Goal: Information Seeking & Learning: Learn about a topic

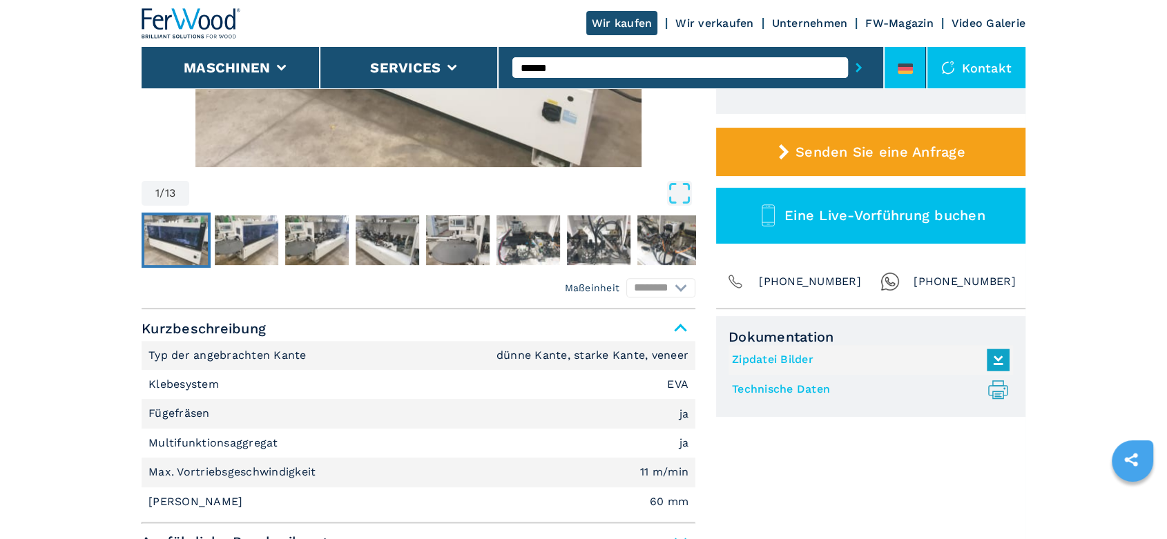
click at [911, 55] on li at bounding box center [904, 67] width 41 height 41
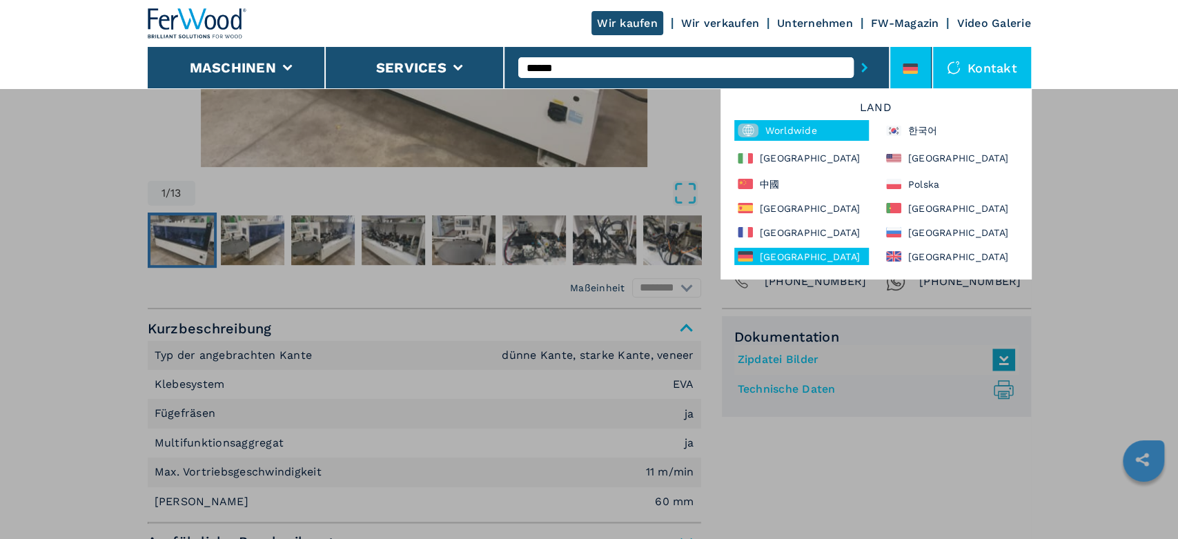
click at [790, 131] on div "Worldwide" at bounding box center [802, 130] width 135 height 21
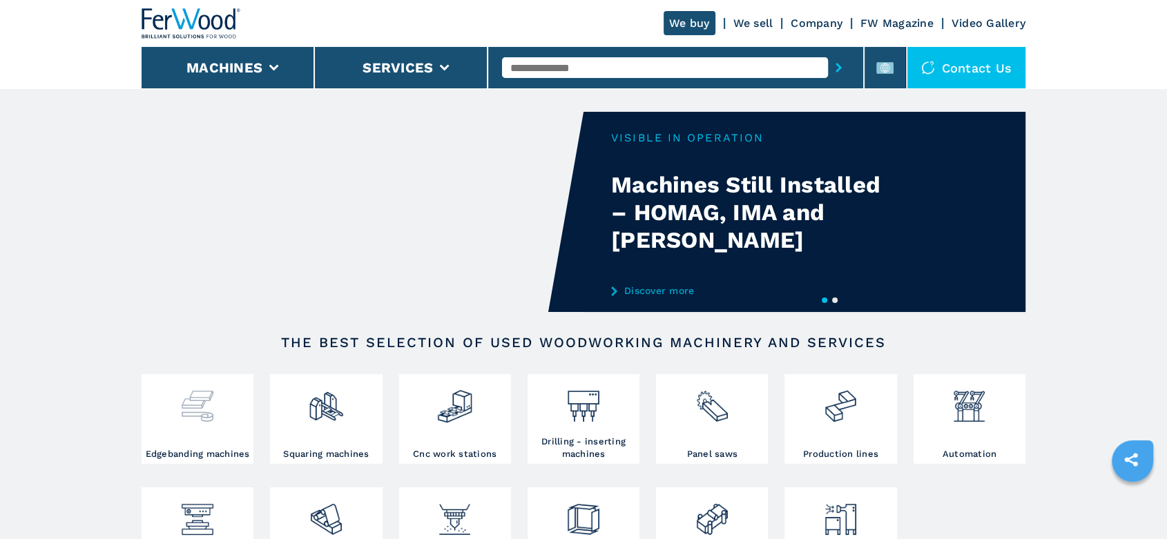
click at [202, 409] on img at bounding box center [197, 401] width 37 height 47
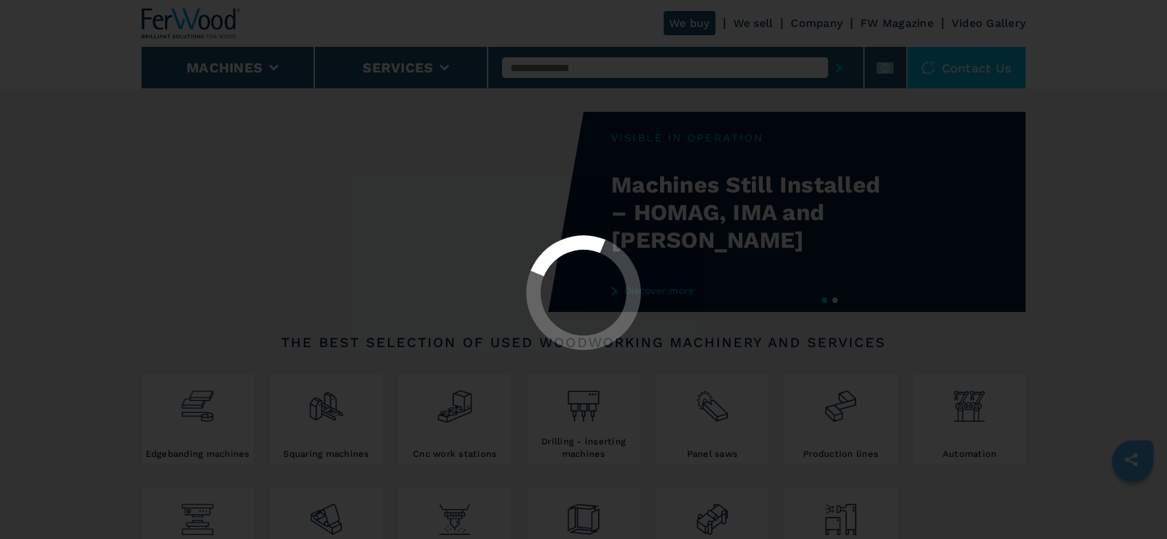
select select "**********"
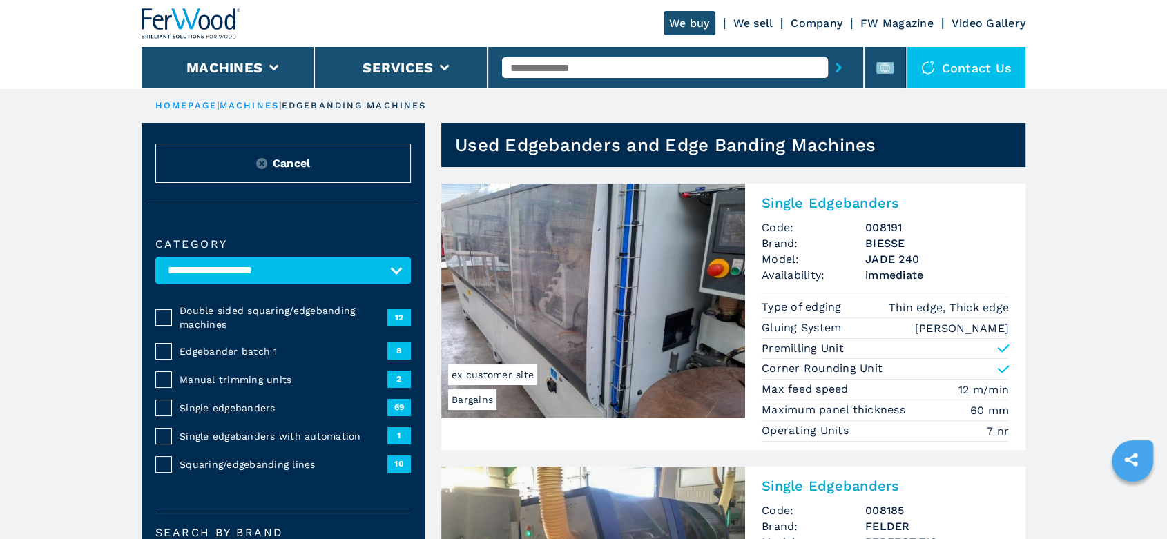
click at [243, 406] on span "Single edgebanders" at bounding box center [283, 408] width 208 height 14
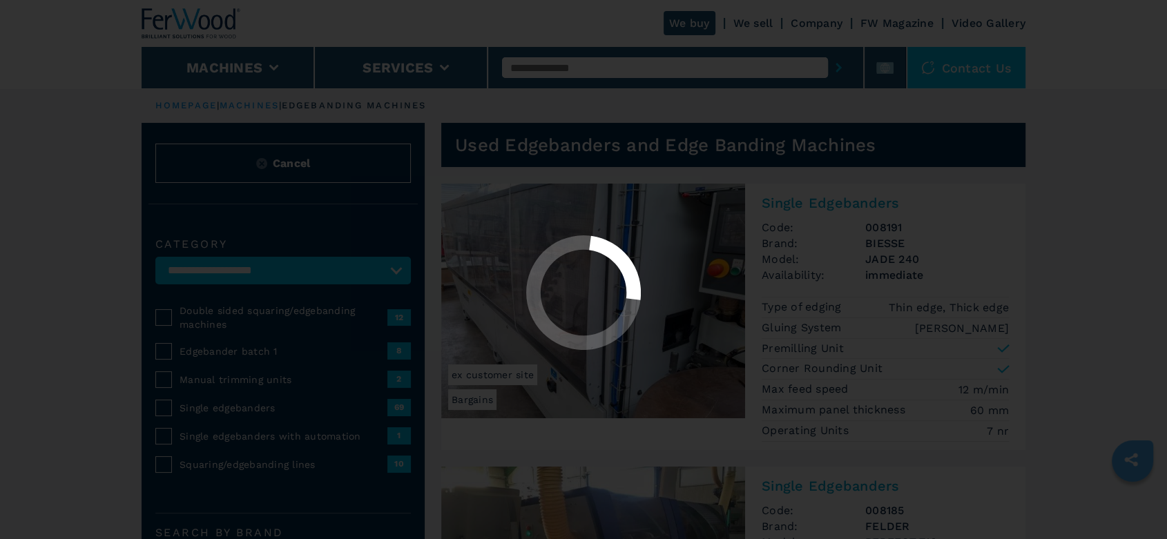
select select "**********"
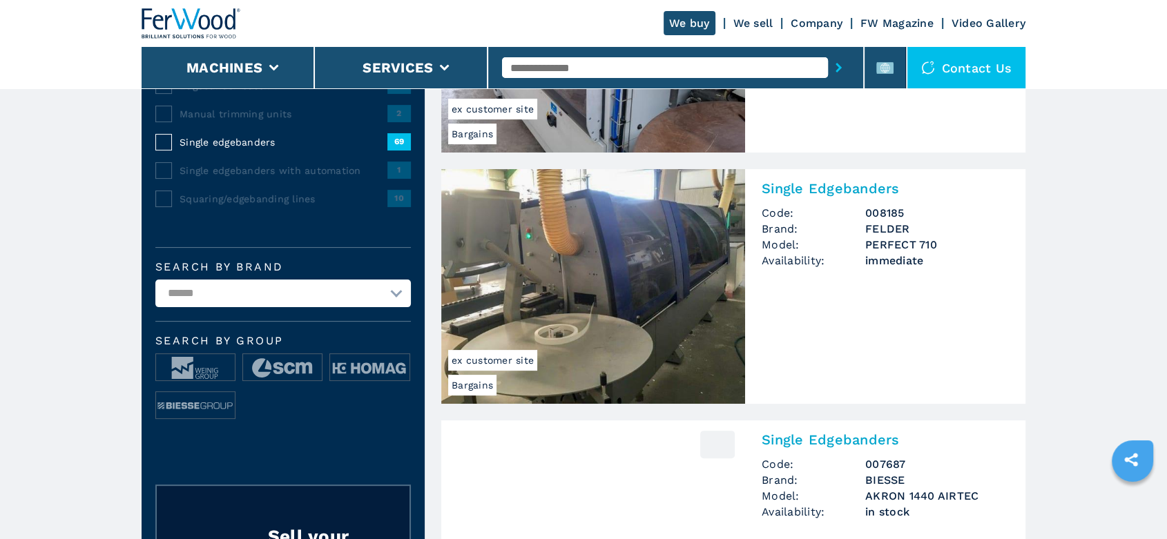
scroll to position [383, 0]
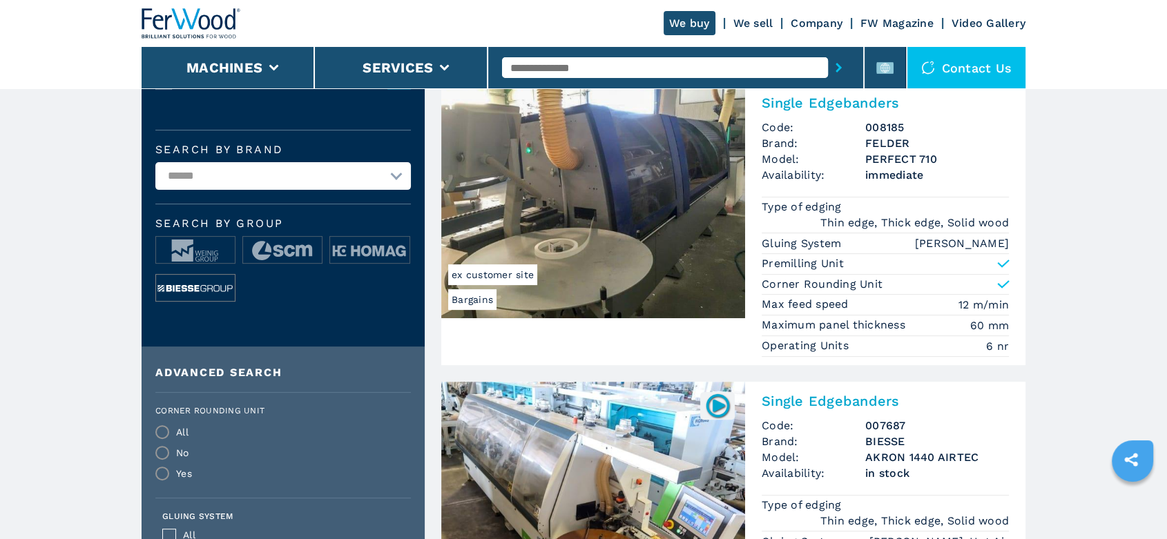
click at [213, 287] on img at bounding box center [195, 289] width 79 height 28
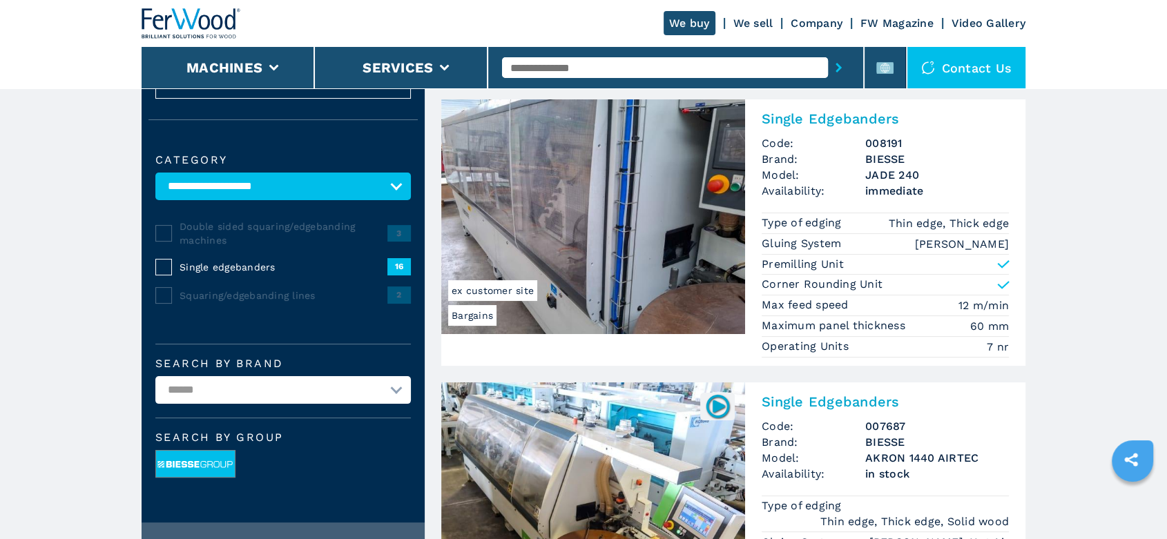
scroll to position [77, 0]
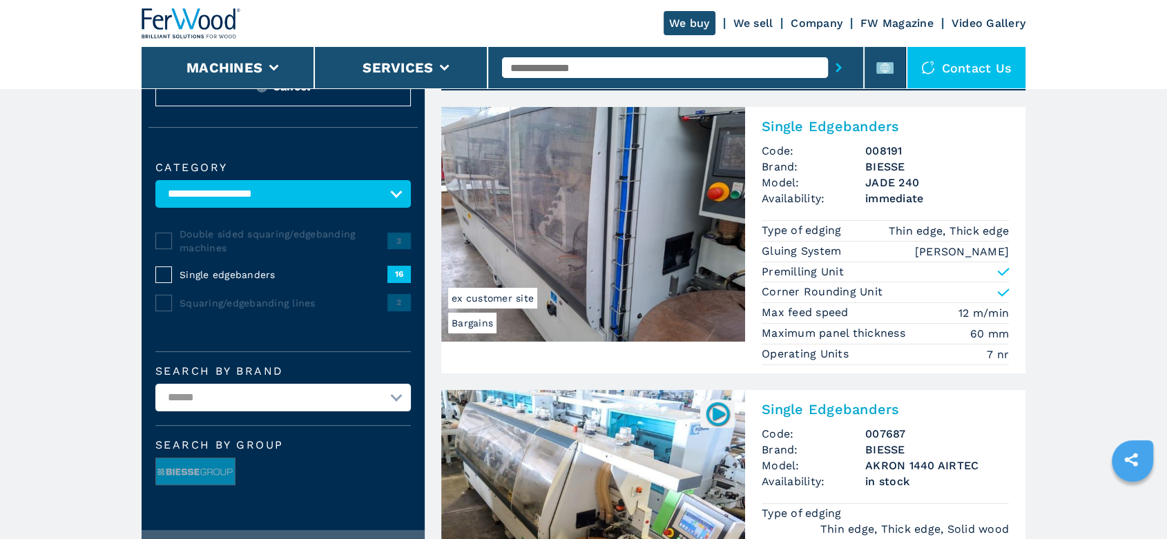
click at [908, 183] on h3 "JADE 240" at bounding box center [937, 183] width 144 height 16
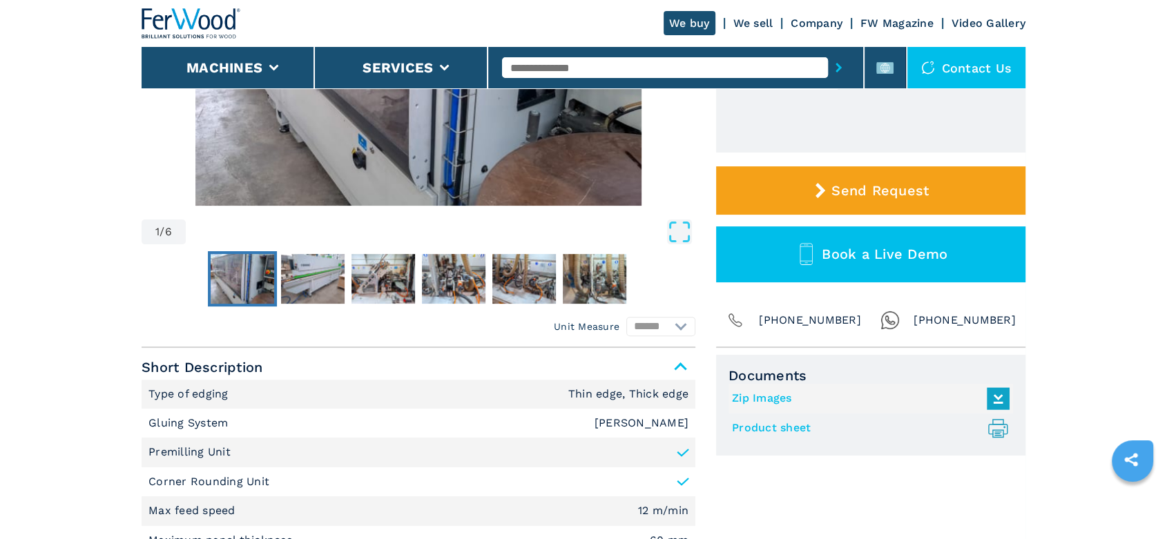
scroll to position [230, 0]
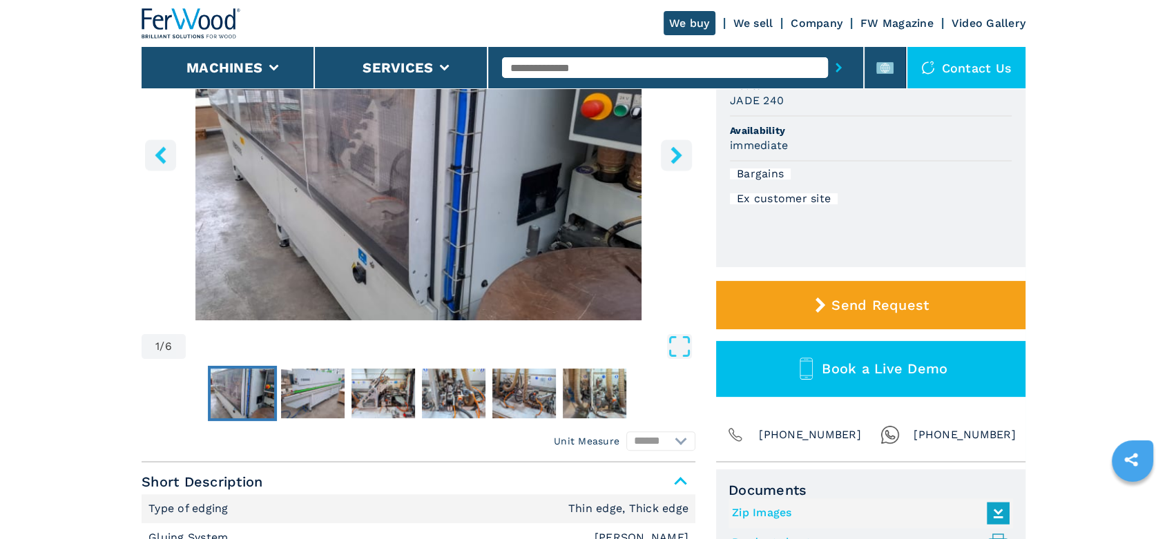
click at [677, 154] on icon "right-button" at bounding box center [675, 154] width 11 height 17
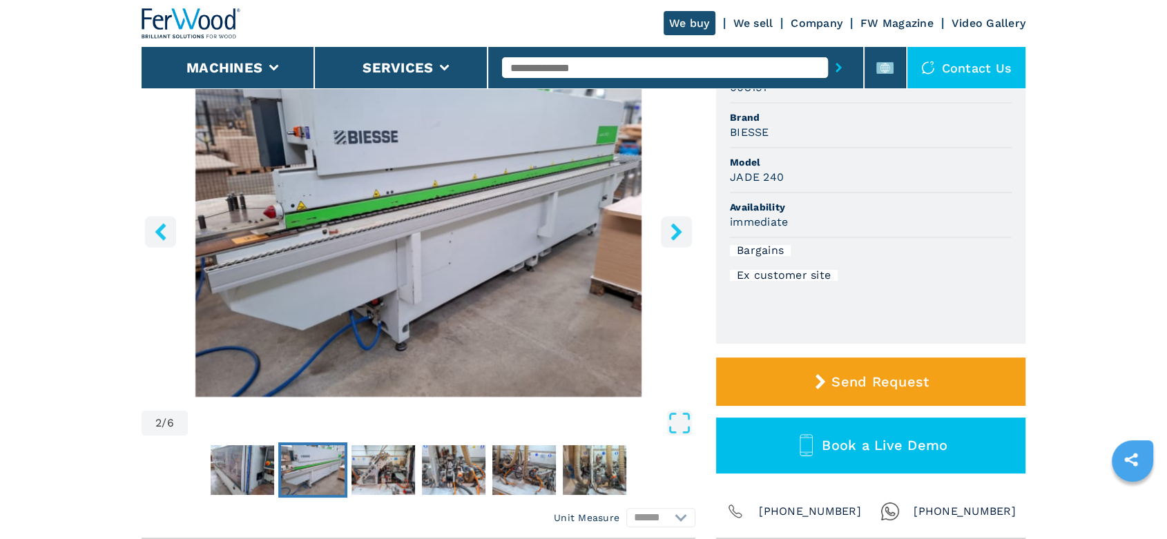
scroll to position [77, 0]
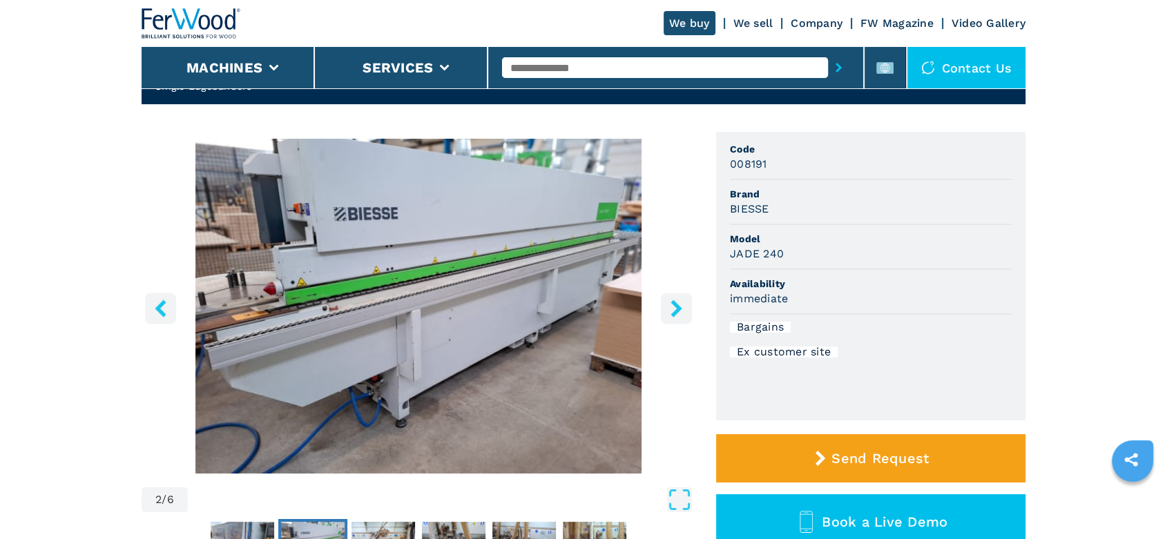
click at [681, 311] on icon "right-button" at bounding box center [676, 308] width 17 height 17
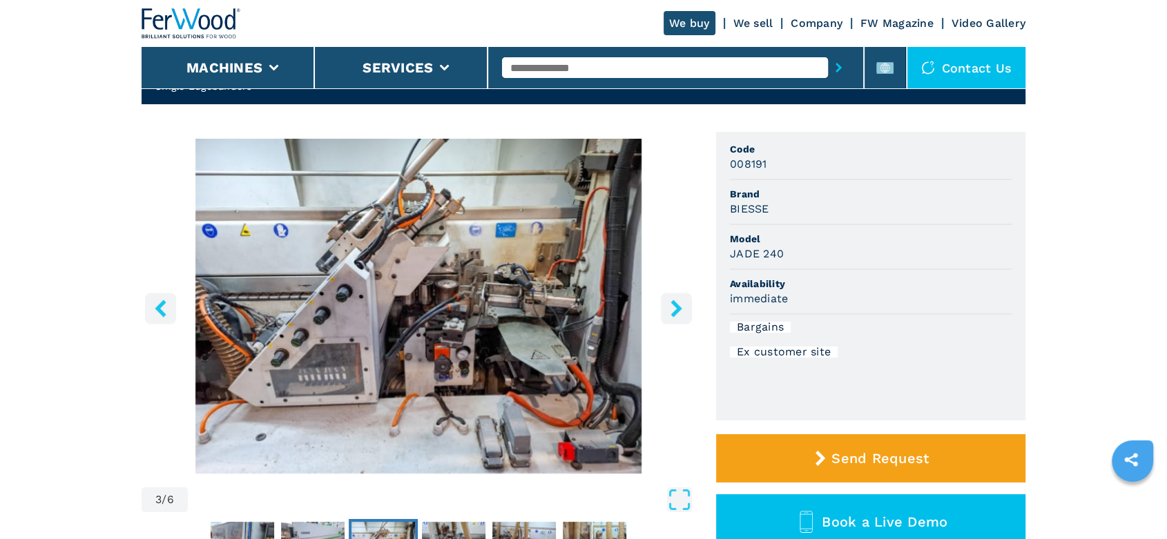
click at [681, 311] on icon "right-button" at bounding box center [676, 308] width 17 height 17
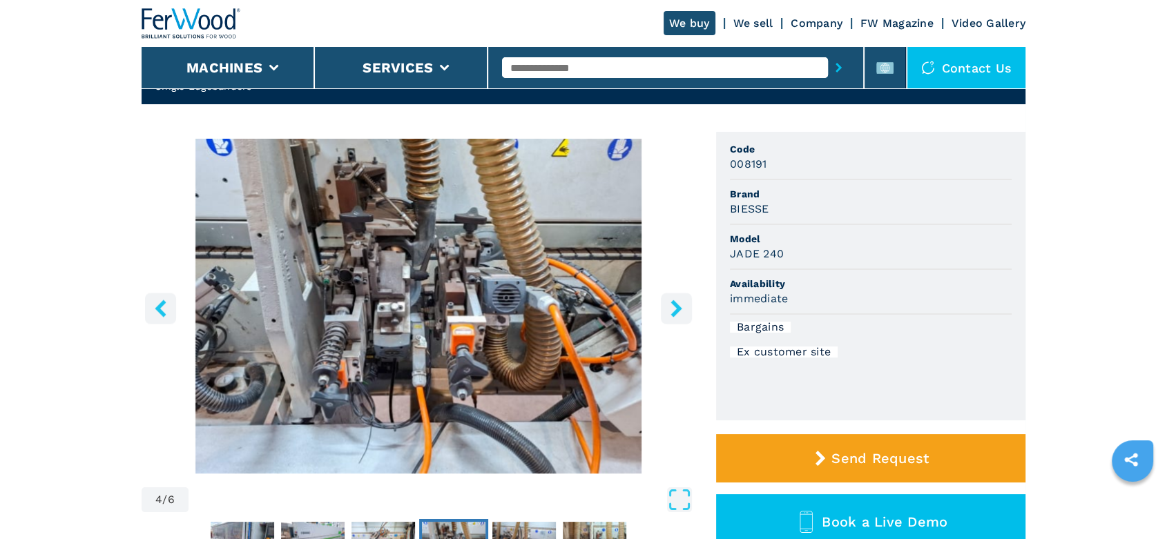
click at [681, 311] on icon "right-button" at bounding box center [676, 308] width 17 height 17
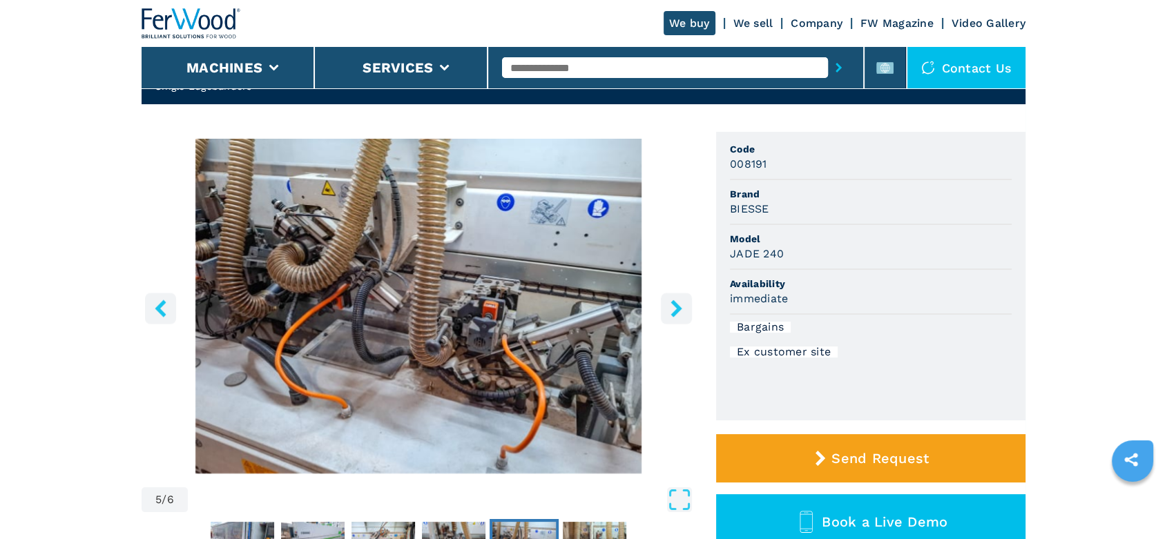
click at [681, 311] on icon "right-button" at bounding box center [676, 308] width 17 height 17
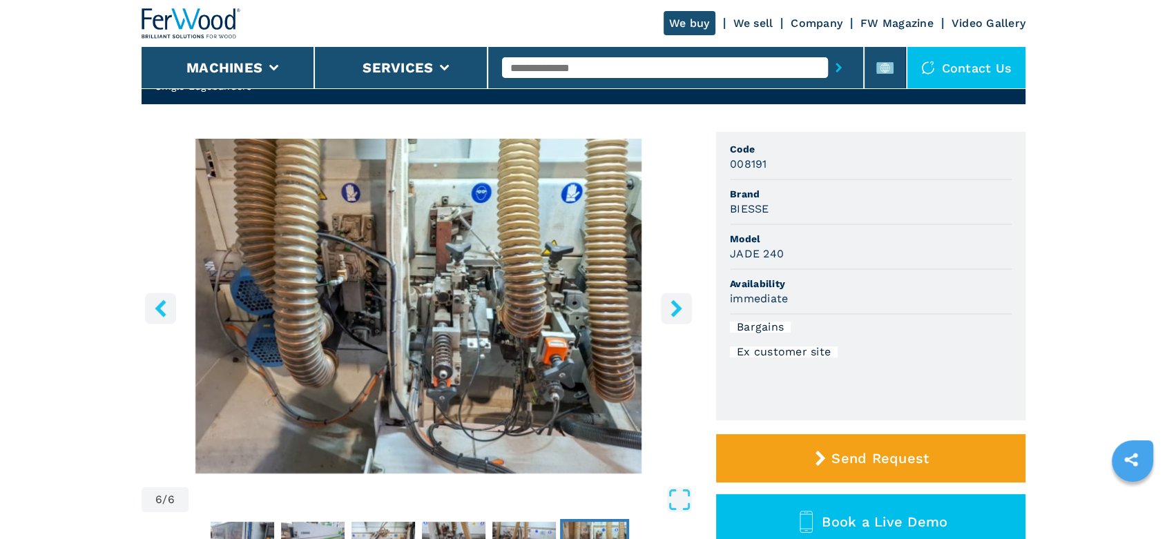
click at [681, 311] on icon "right-button" at bounding box center [676, 308] width 17 height 17
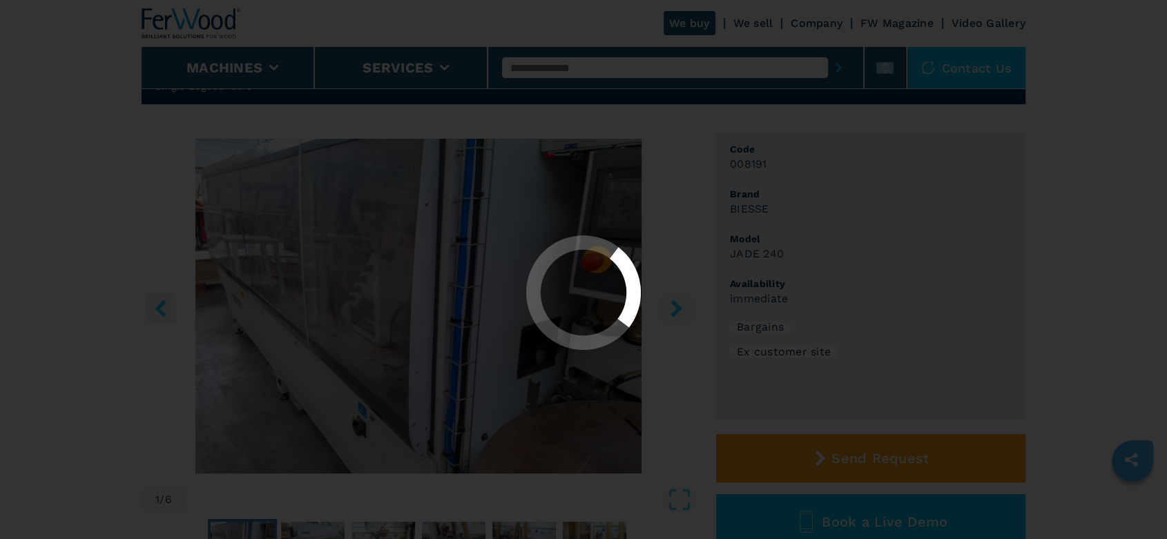
select select "**********"
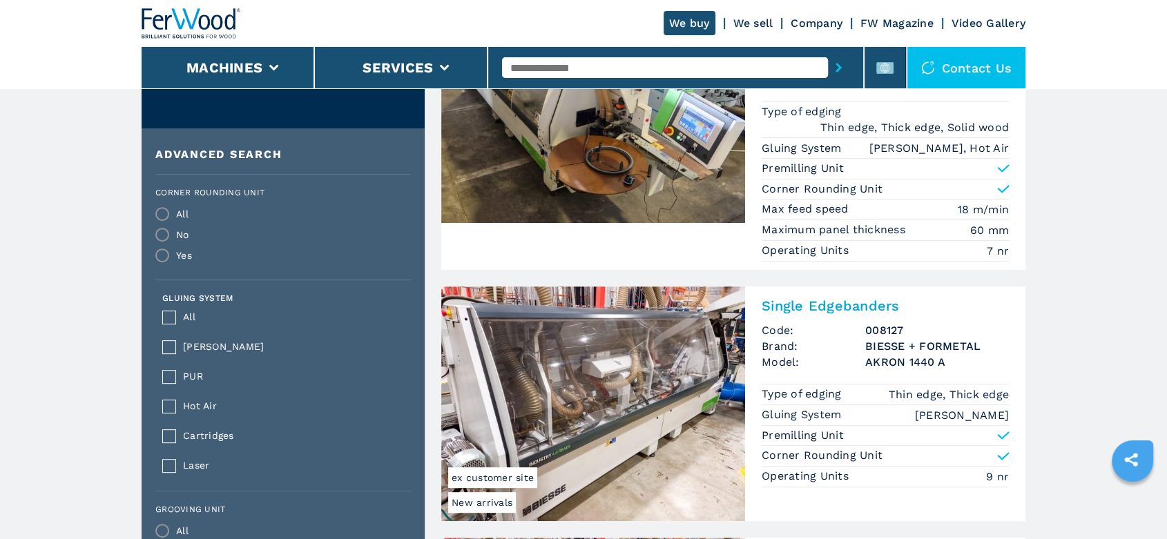
scroll to position [613, 0]
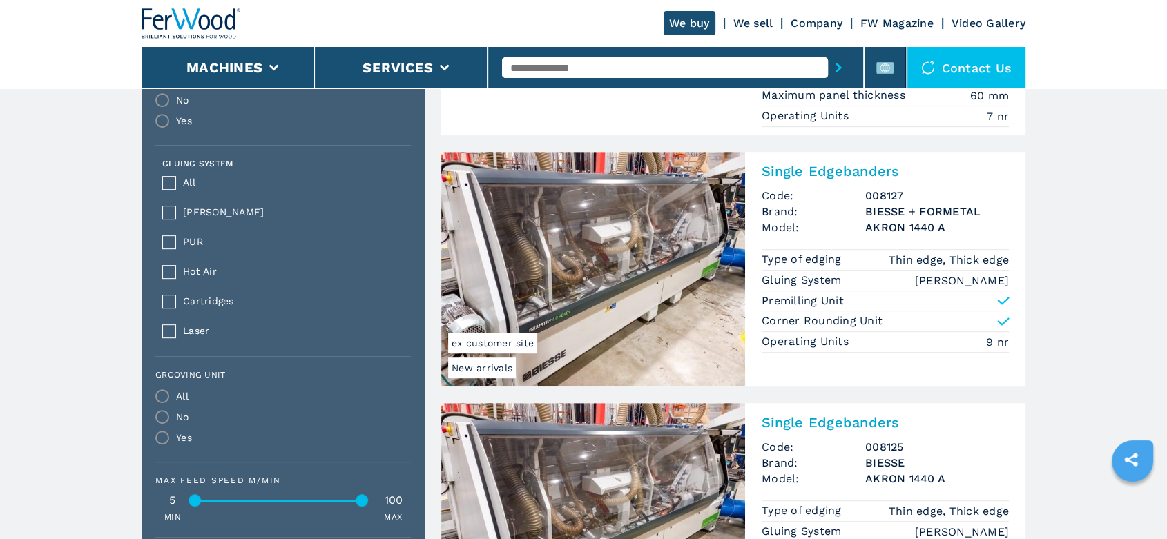
click at [906, 210] on h3 "BIESSE + FORMETAL" at bounding box center [937, 212] width 144 height 16
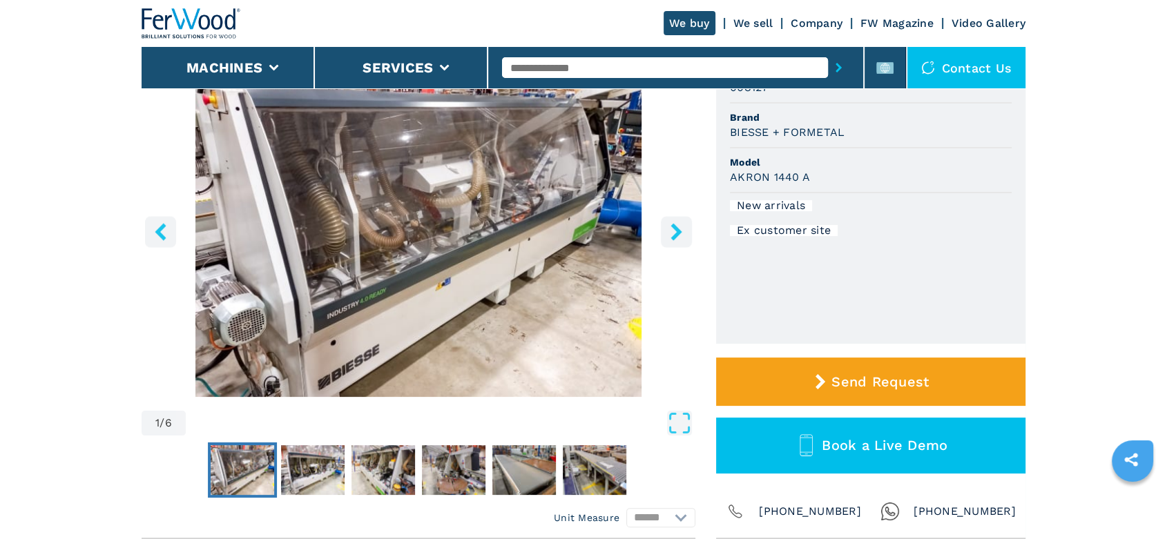
scroll to position [77, 0]
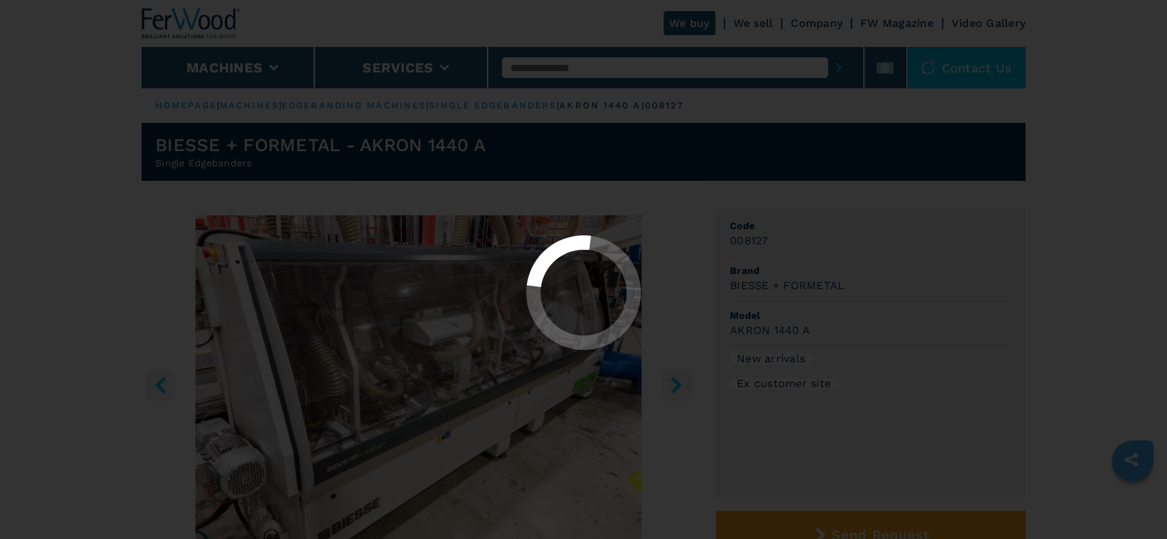
select select "**********"
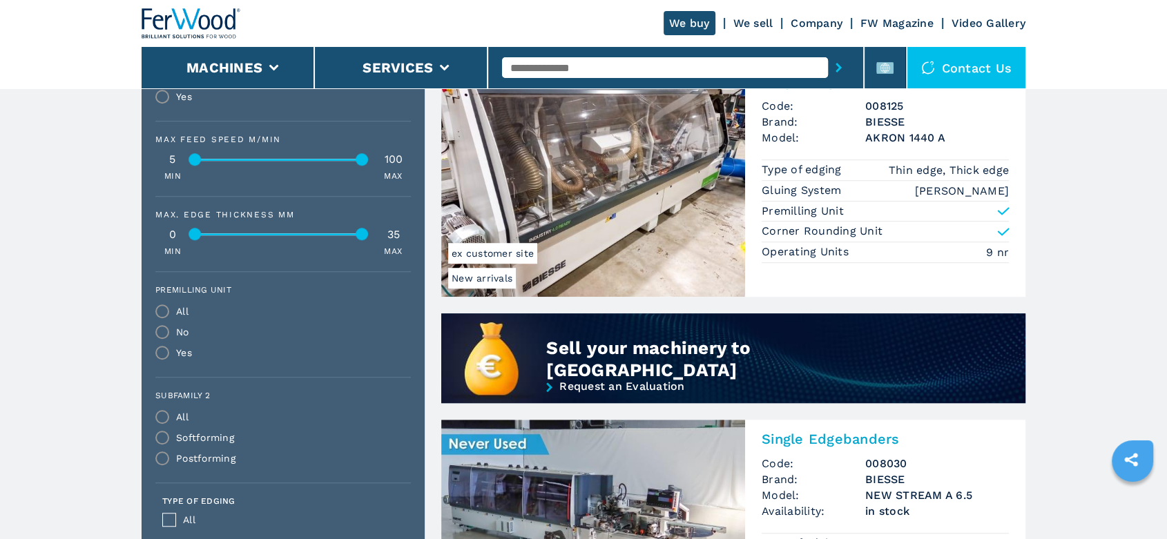
scroll to position [920, 0]
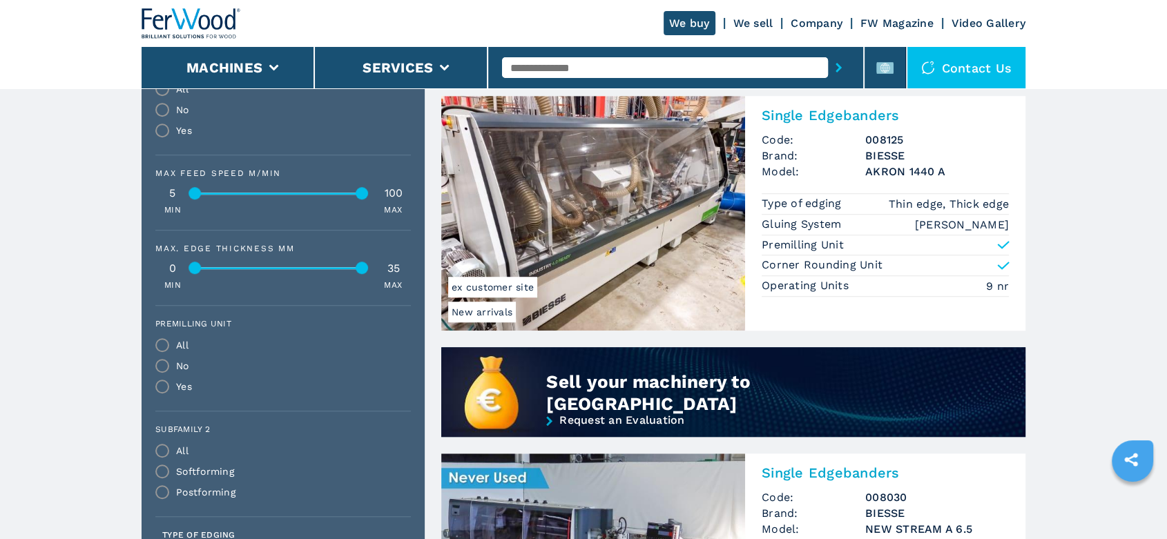
click at [880, 164] on h3 "AKRON 1440 A" at bounding box center [937, 172] width 144 height 16
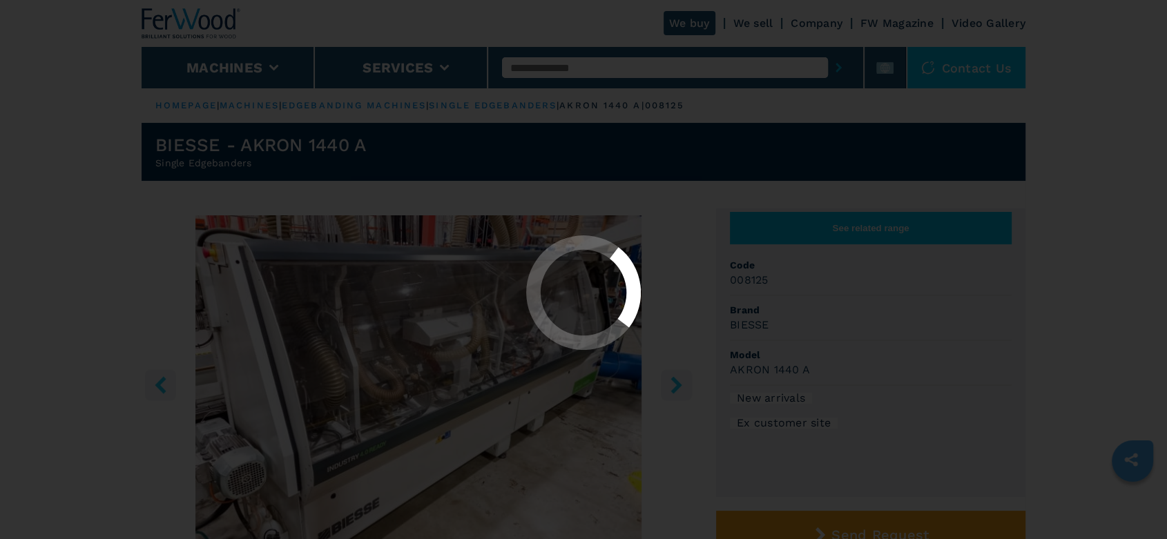
select select "**********"
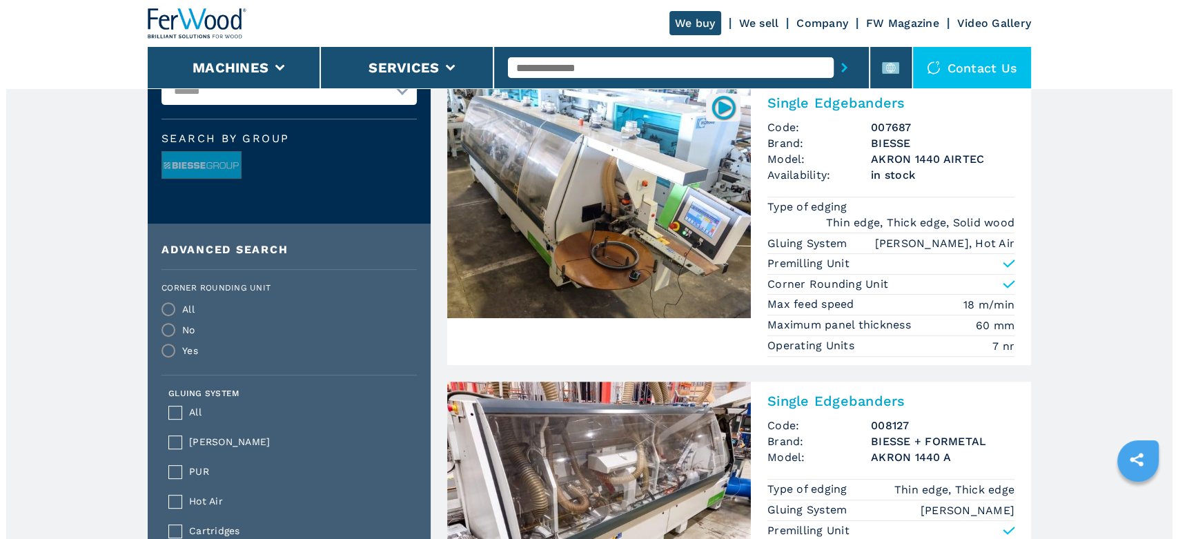
scroll to position [460, 0]
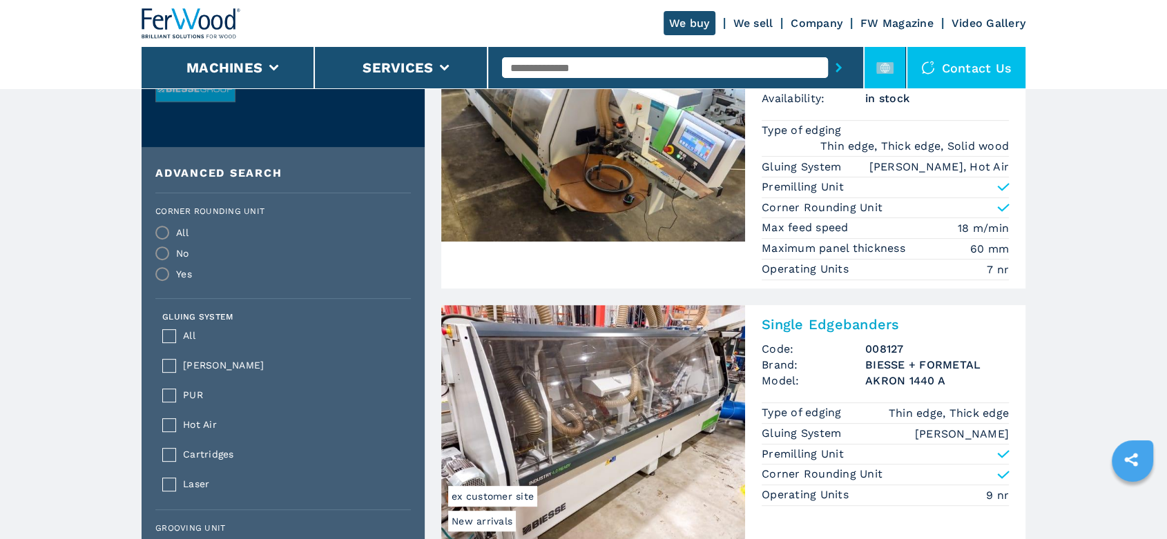
click at [895, 52] on li at bounding box center [884, 67] width 41 height 41
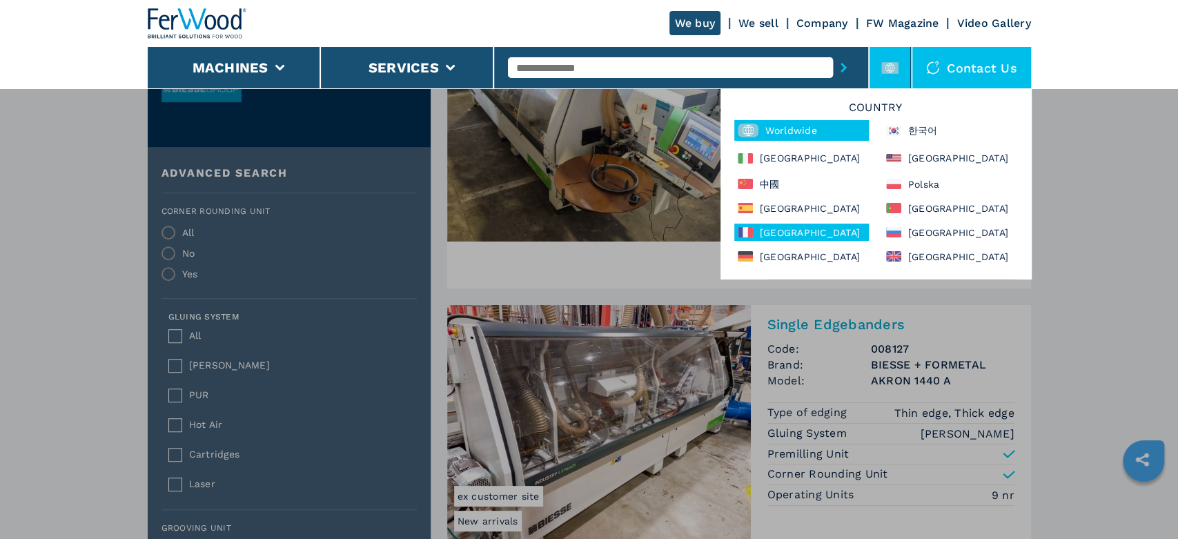
click at [777, 234] on div "France" at bounding box center [802, 232] width 135 height 17
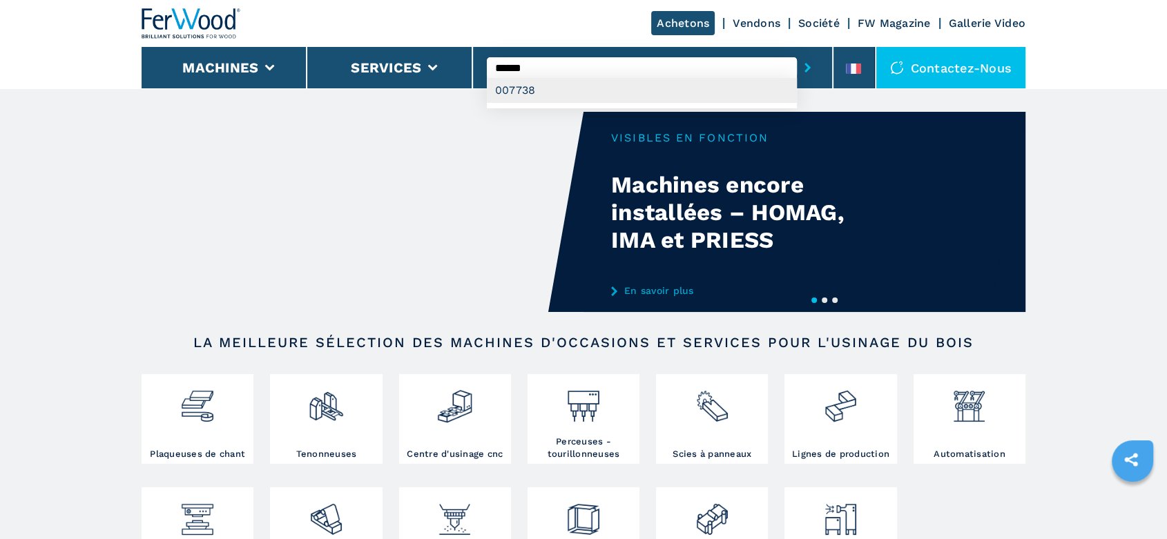
type input "******"
click at [514, 84] on div "007738" at bounding box center [642, 90] width 310 height 25
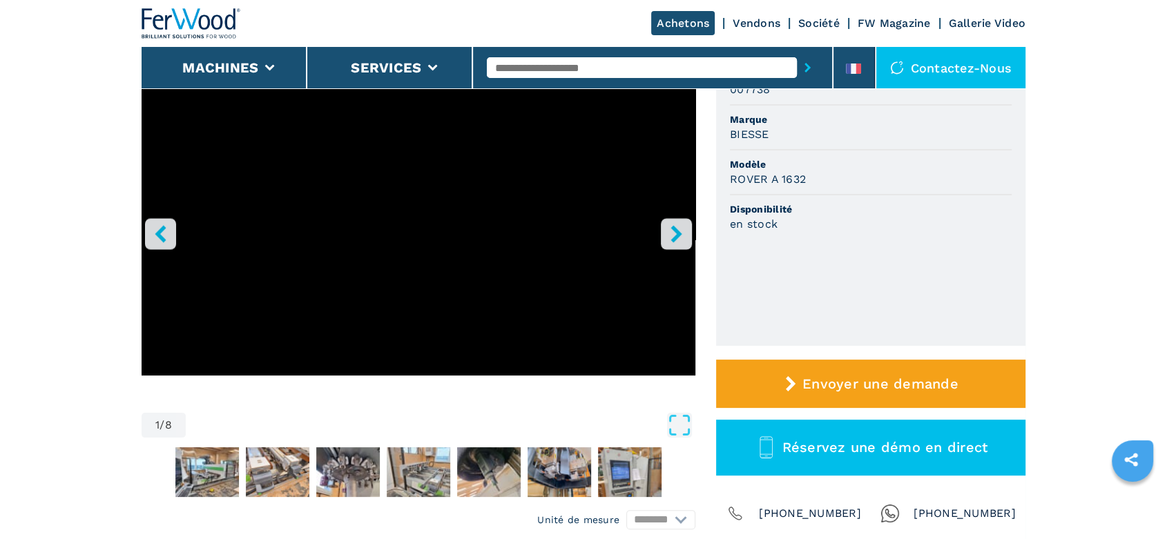
scroll to position [307, 0]
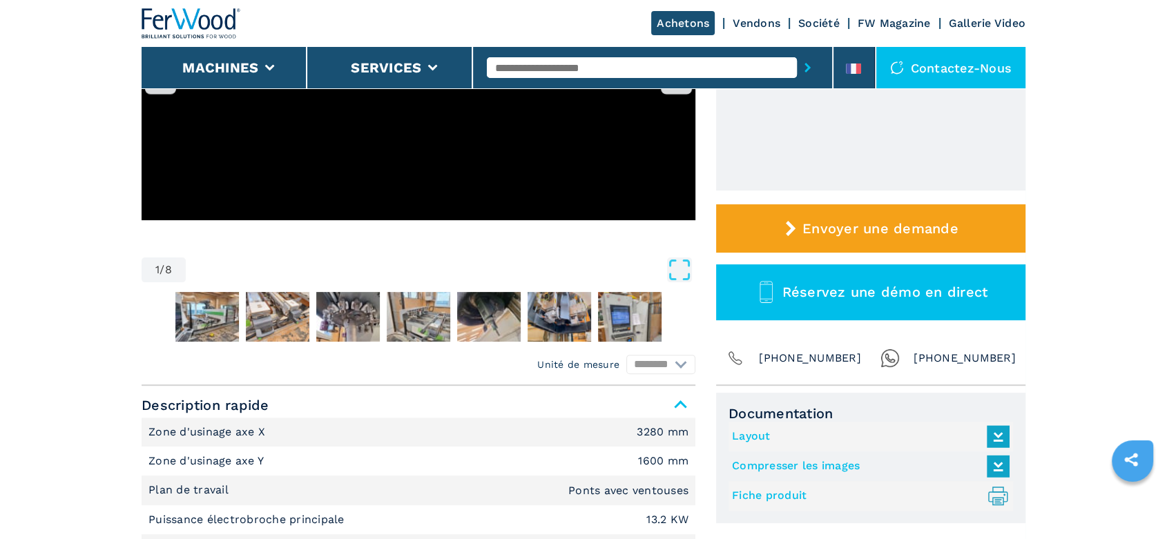
click at [781, 492] on link "Fiche produit .prefix__st0{stroke-linecap:round;stroke-linejoin:round}.prefix__…" at bounding box center [867, 496] width 271 height 23
click at [501, 62] on input "text" at bounding box center [642, 67] width 310 height 21
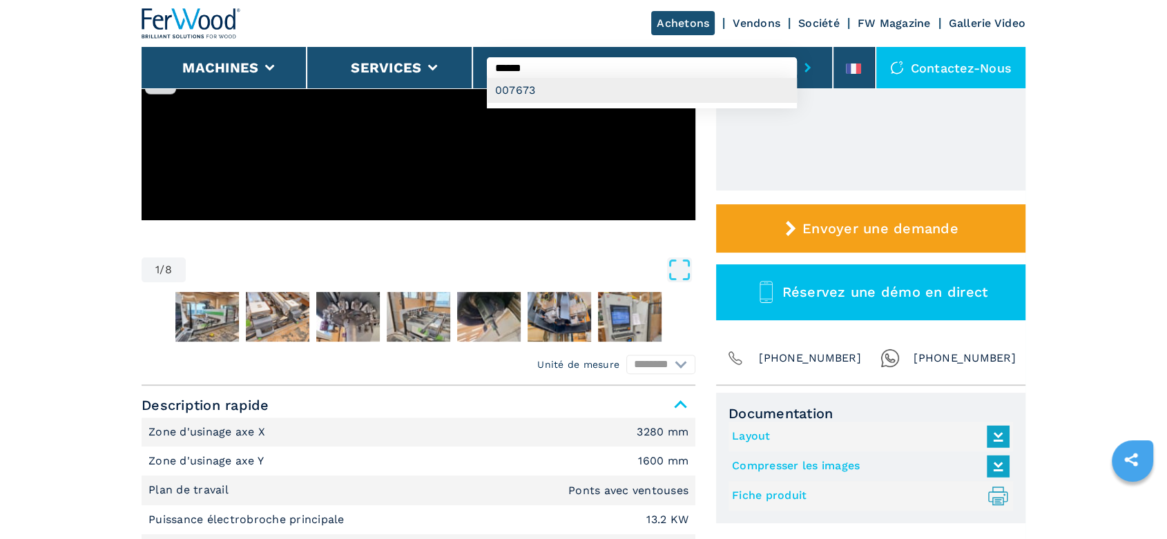
click at [516, 88] on div "007673" at bounding box center [642, 90] width 310 height 25
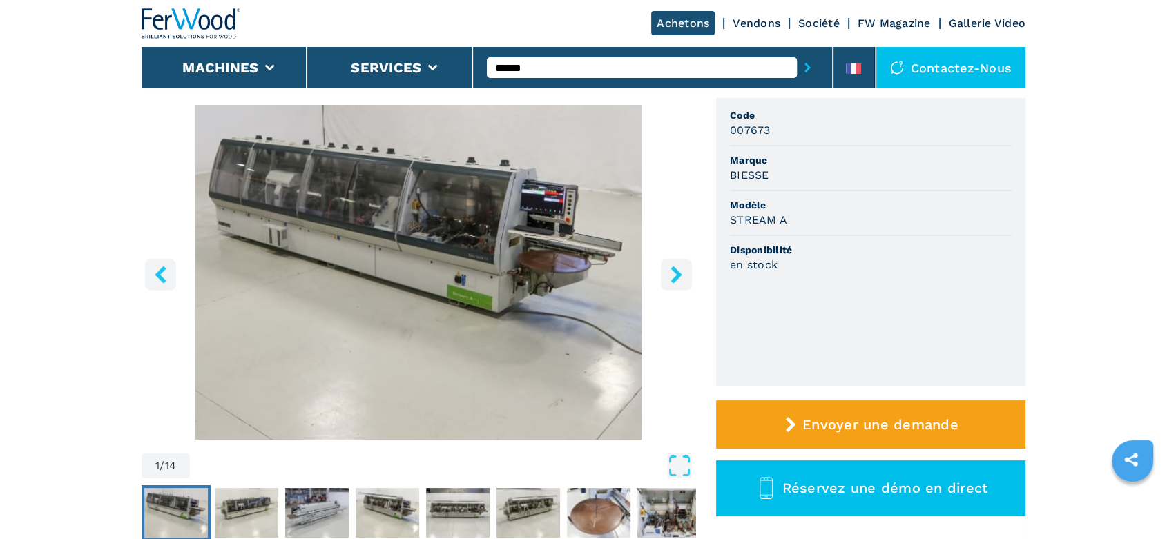
scroll to position [307, 0]
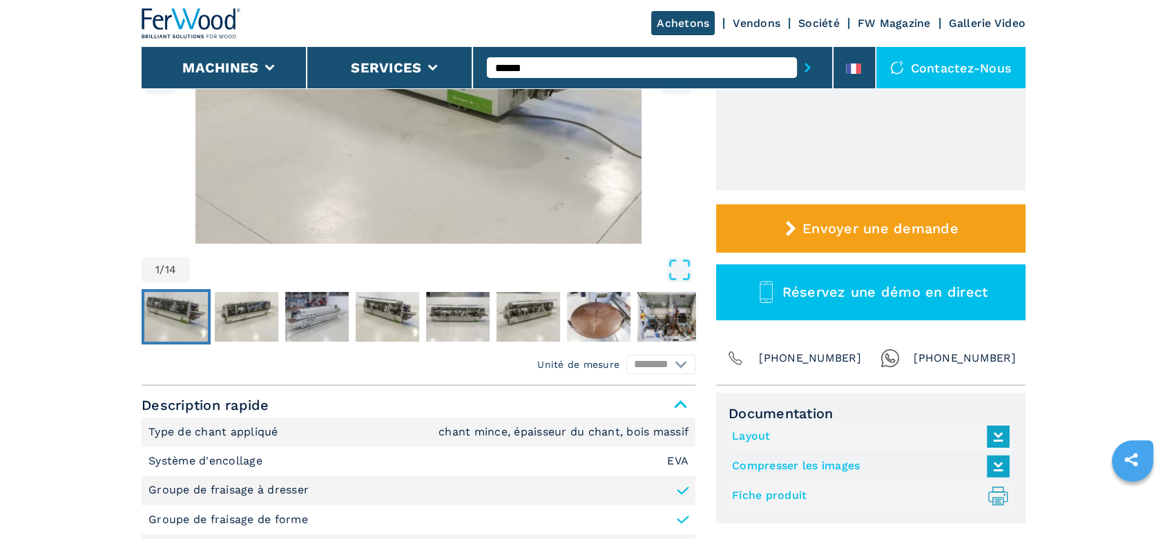
click at [769, 496] on link "Fiche produit .prefix__st0{stroke-linecap:round;stroke-linejoin:round}.prefix__…" at bounding box center [867, 496] width 271 height 23
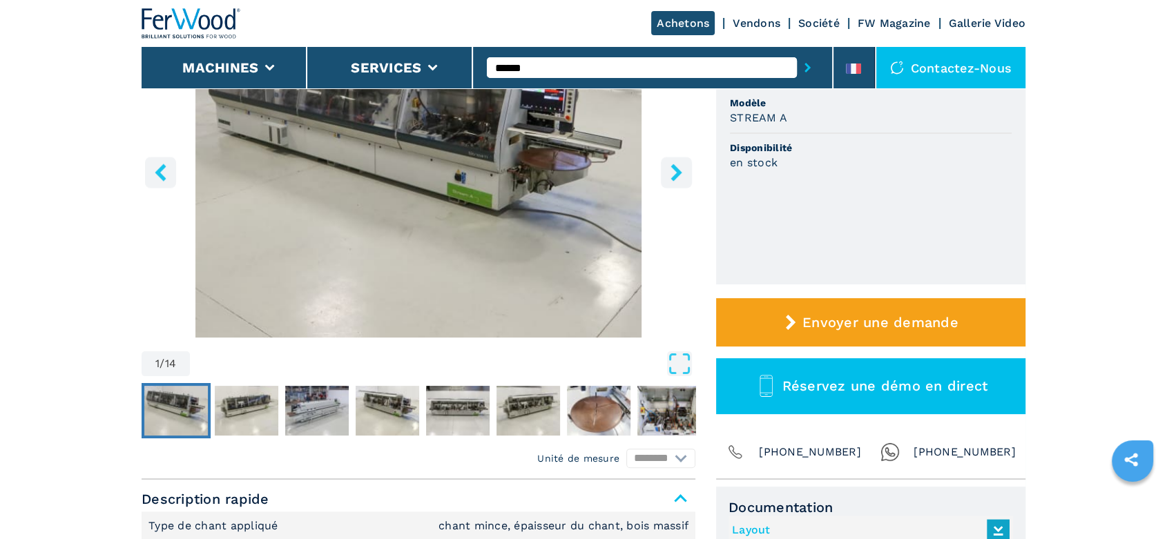
scroll to position [0, 0]
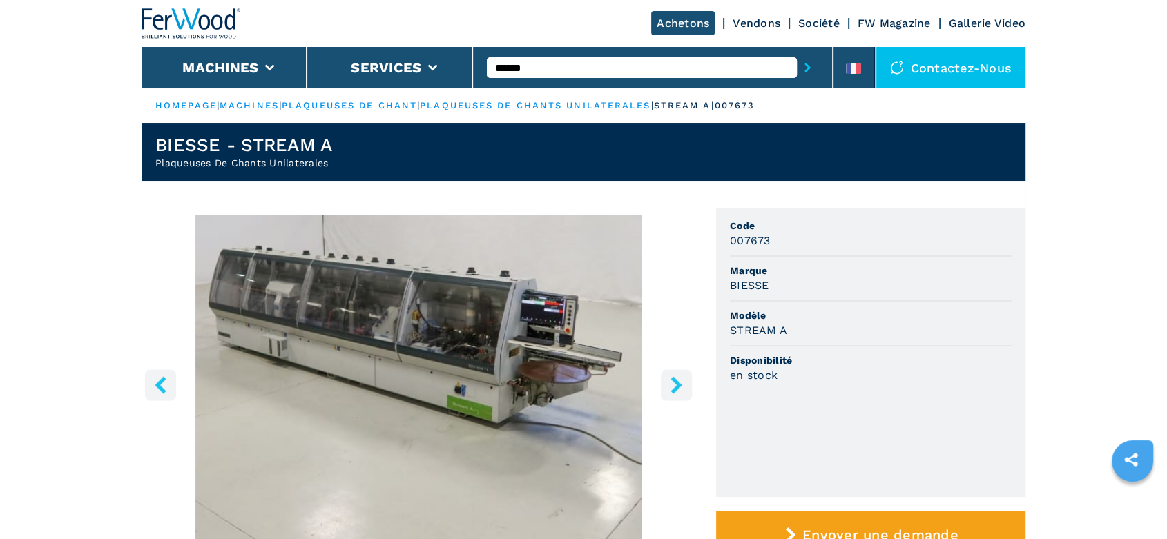
click at [677, 387] on icon "right-button" at bounding box center [675, 384] width 11 height 17
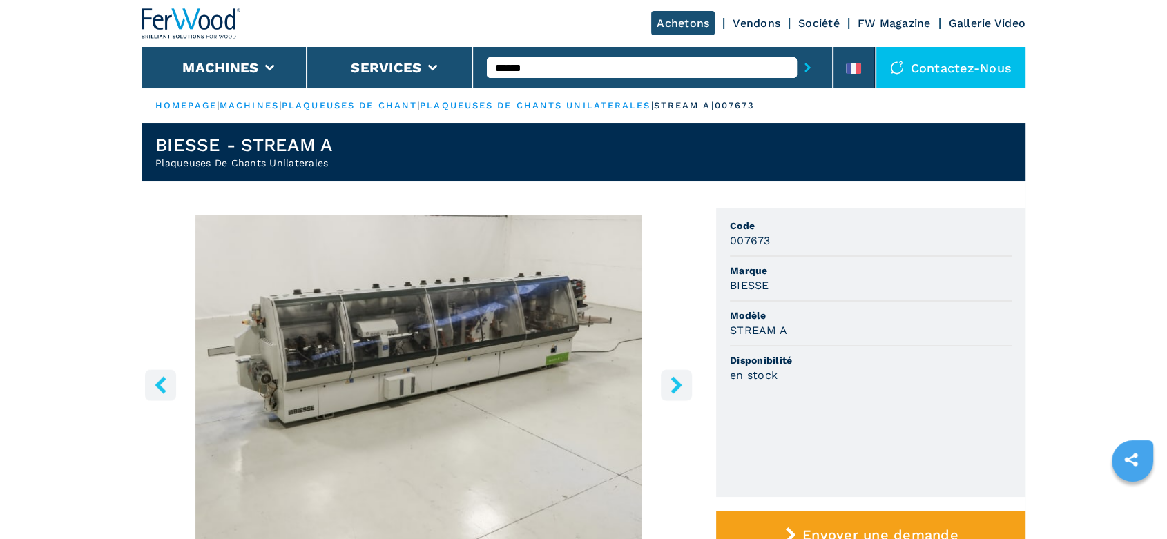
click at [678, 387] on icon "right-button" at bounding box center [675, 384] width 11 height 17
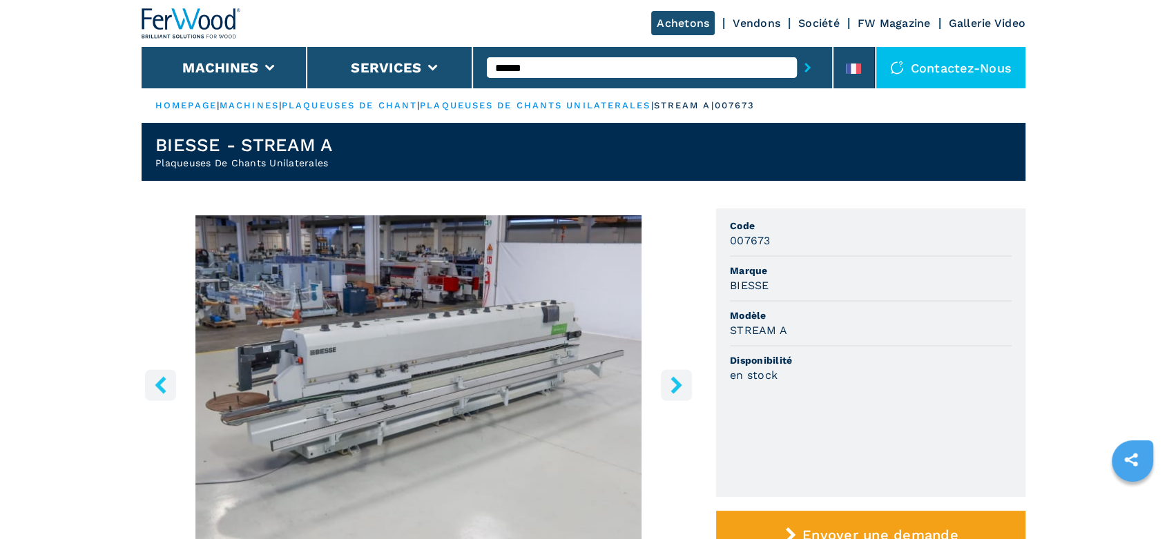
click at [678, 387] on icon "right-button" at bounding box center [675, 384] width 11 height 17
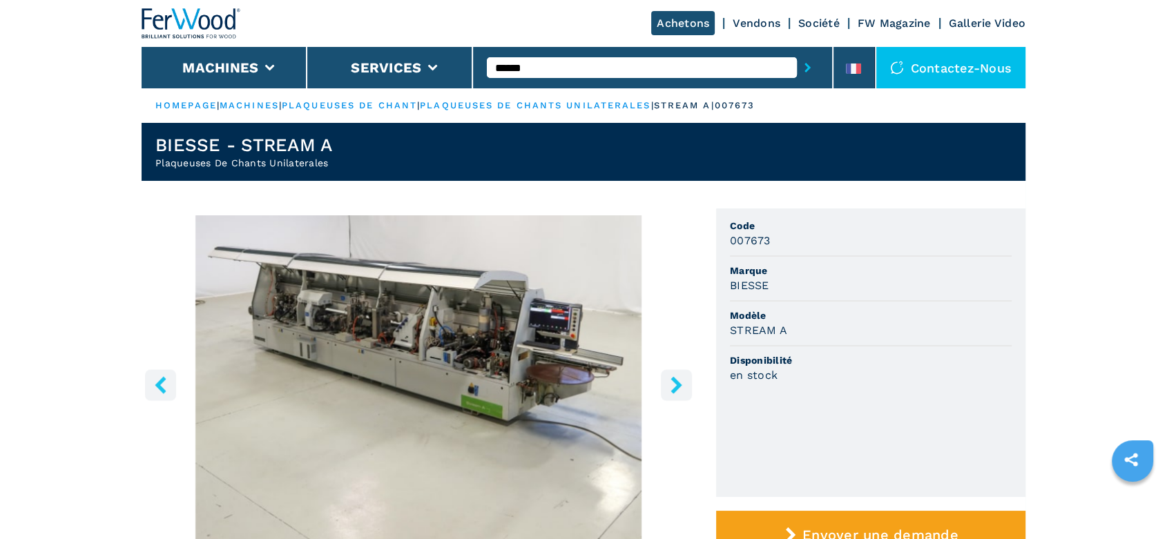
click at [678, 387] on icon "right-button" at bounding box center [675, 384] width 11 height 17
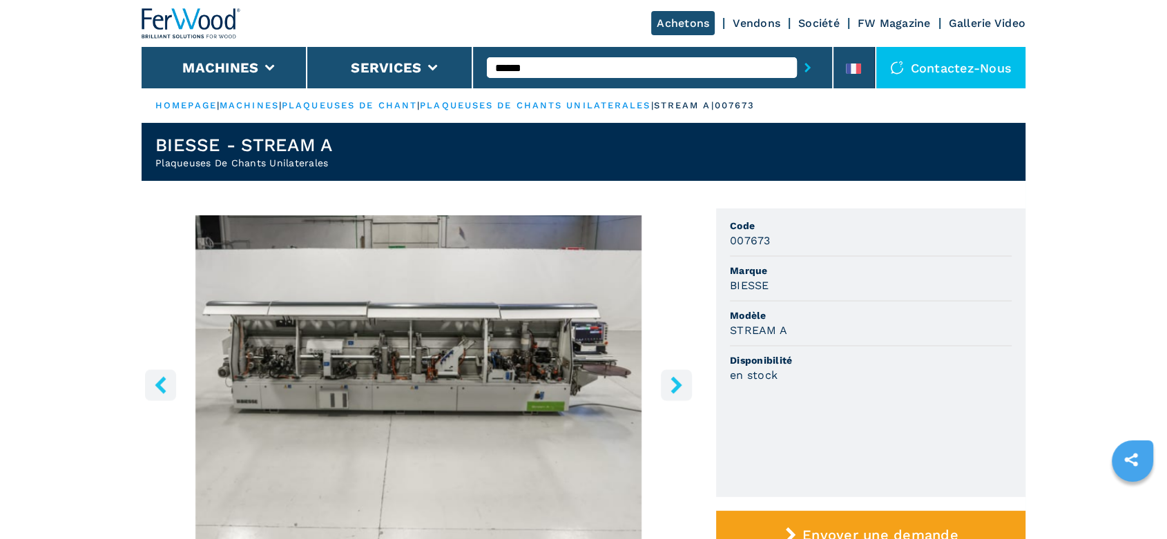
click at [678, 387] on icon "right-button" at bounding box center [675, 384] width 11 height 17
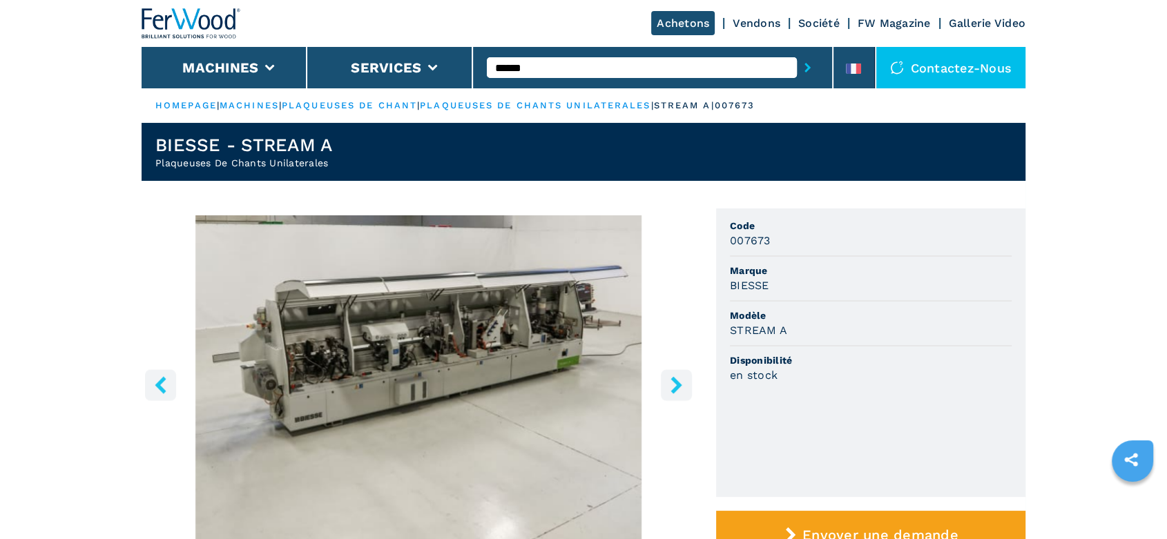
click at [678, 387] on icon "right-button" at bounding box center [675, 384] width 11 height 17
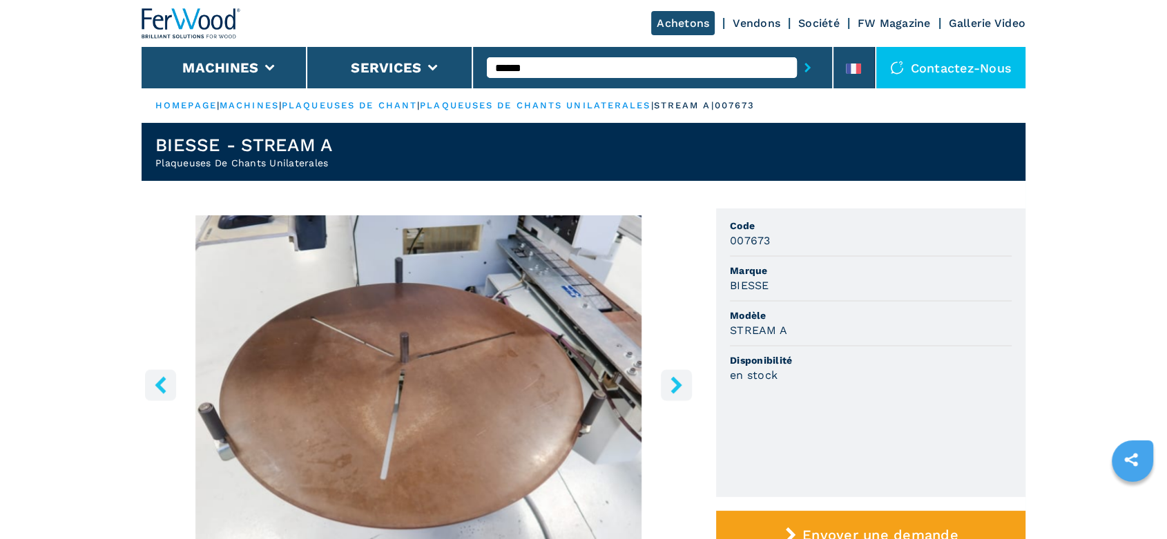
click at [678, 387] on icon "right-button" at bounding box center [675, 384] width 11 height 17
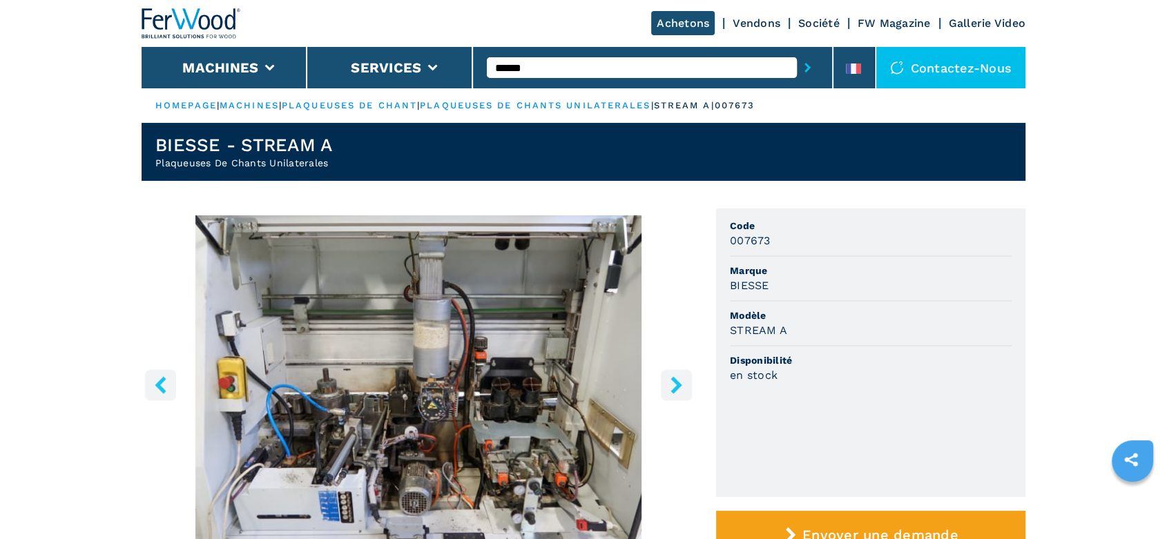
click at [674, 382] on icon "right-button" at bounding box center [675, 384] width 11 height 17
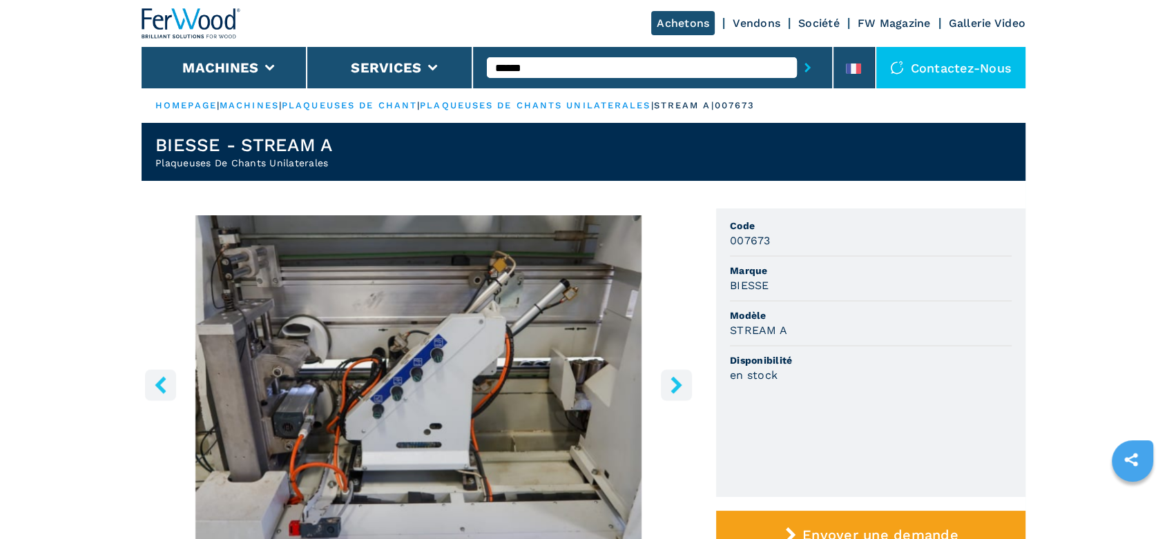
click at [674, 382] on icon "right-button" at bounding box center [675, 384] width 11 height 17
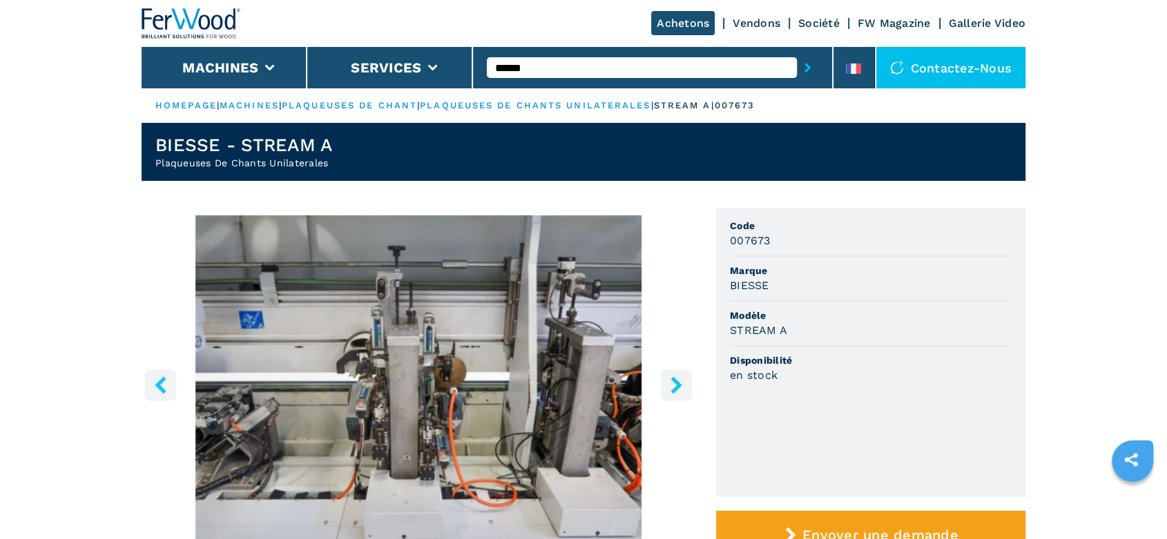
click at [674, 382] on icon "right-button" at bounding box center [675, 384] width 11 height 17
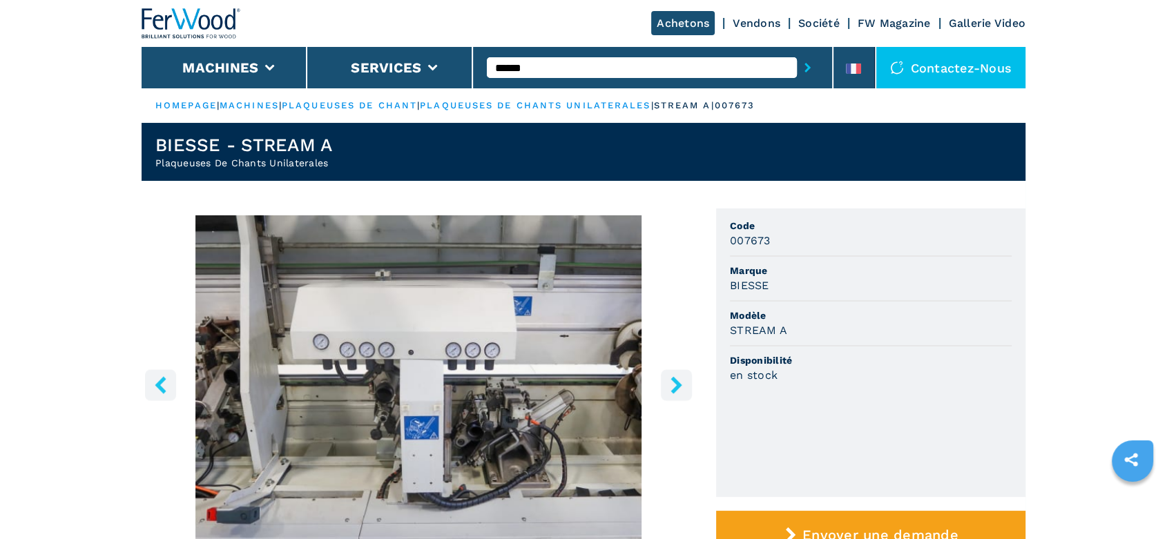
click at [674, 382] on icon "right-button" at bounding box center [675, 384] width 11 height 17
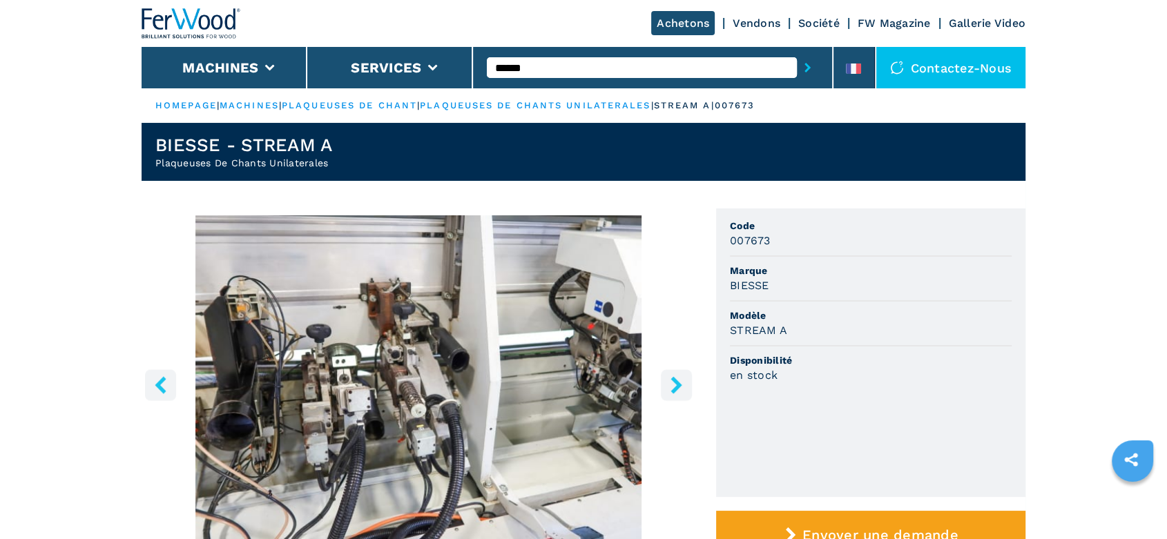
click at [674, 382] on icon "right-button" at bounding box center [675, 384] width 11 height 17
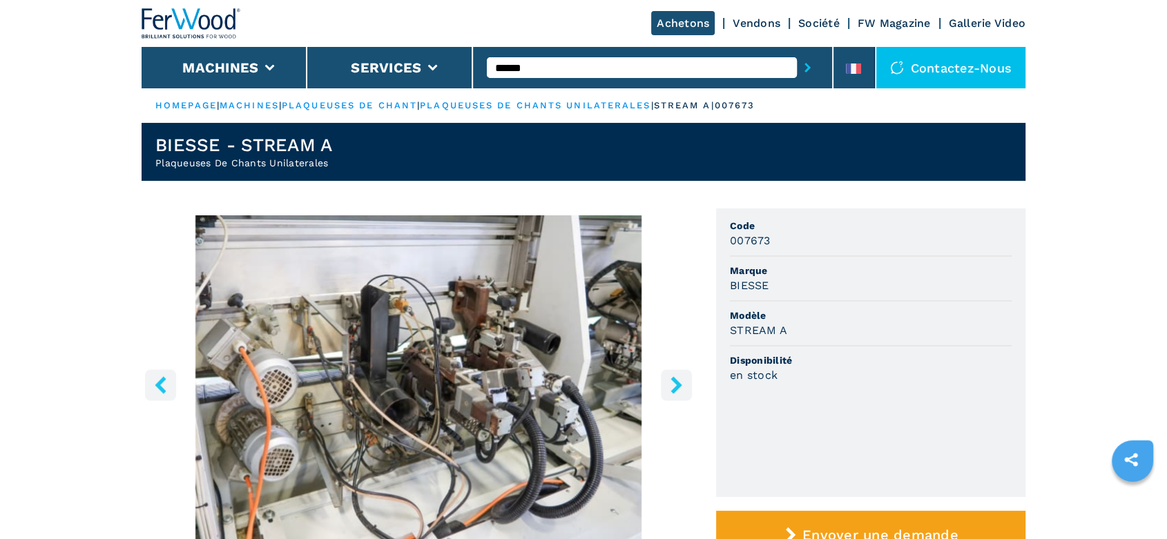
click at [674, 382] on icon "right-button" at bounding box center [675, 384] width 11 height 17
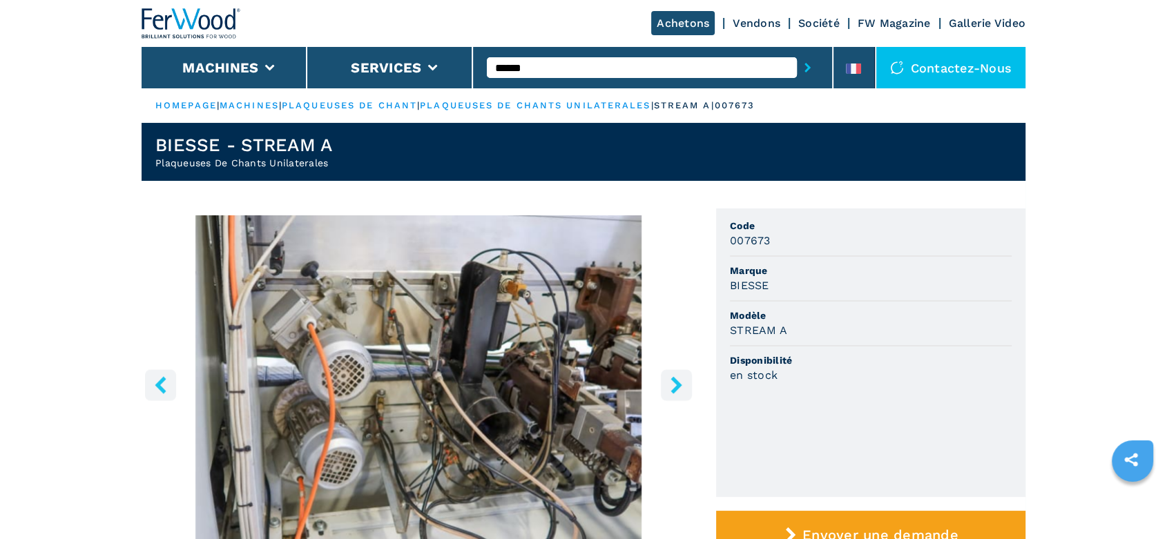
click at [674, 382] on icon "right-button" at bounding box center [675, 384] width 11 height 17
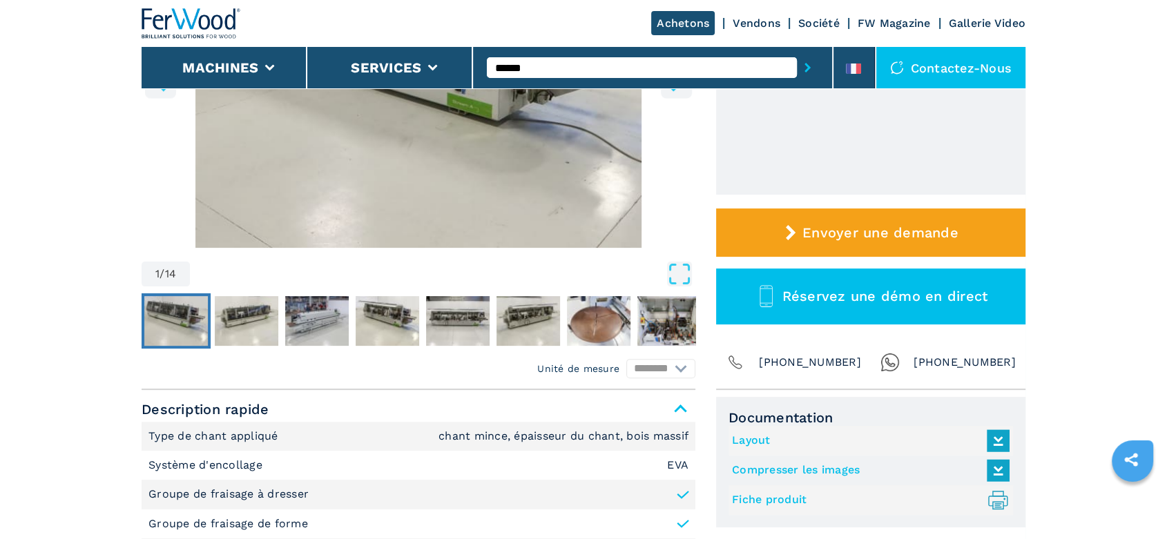
scroll to position [383, 0]
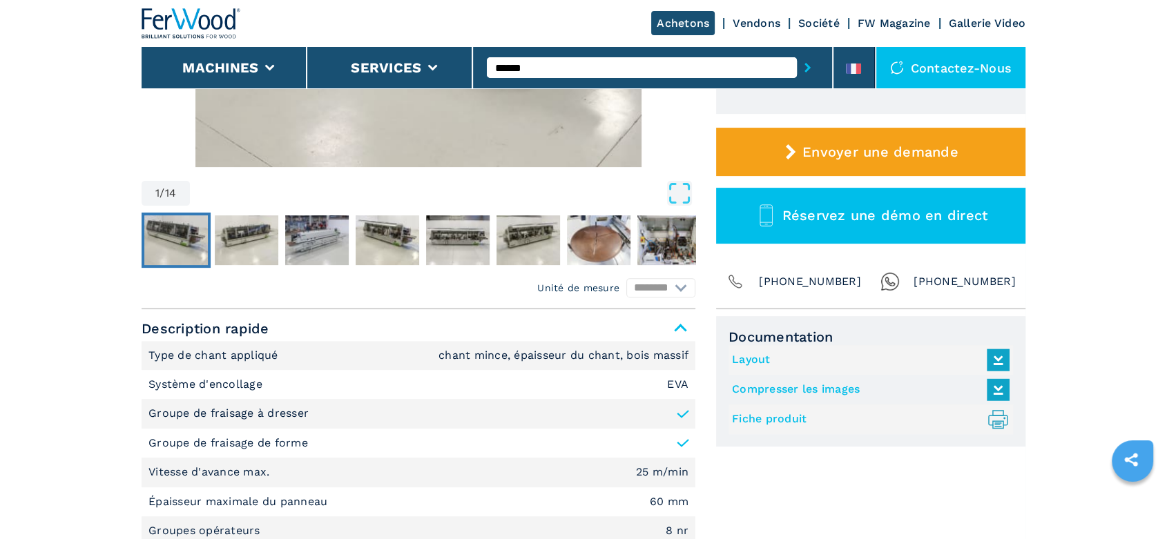
click at [748, 362] on link "Layout" at bounding box center [867, 360] width 271 height 23
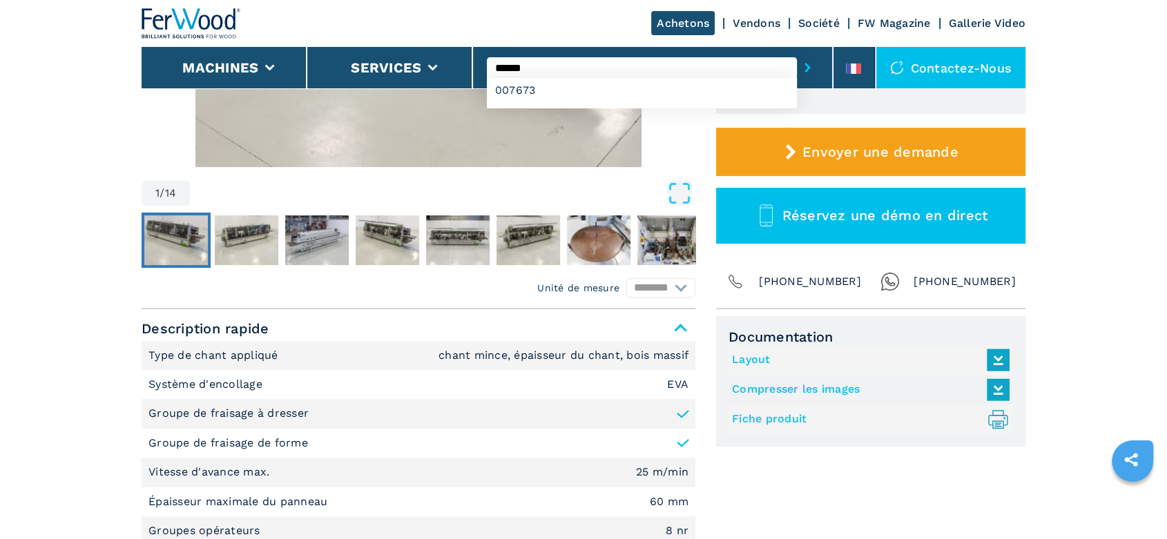
click at [515, 70] on input "******" at bounding box center [642, 67] width 310 height 21
click at [514, 91] on div "007359" at bounding box center [642, 90] width 310 height 25
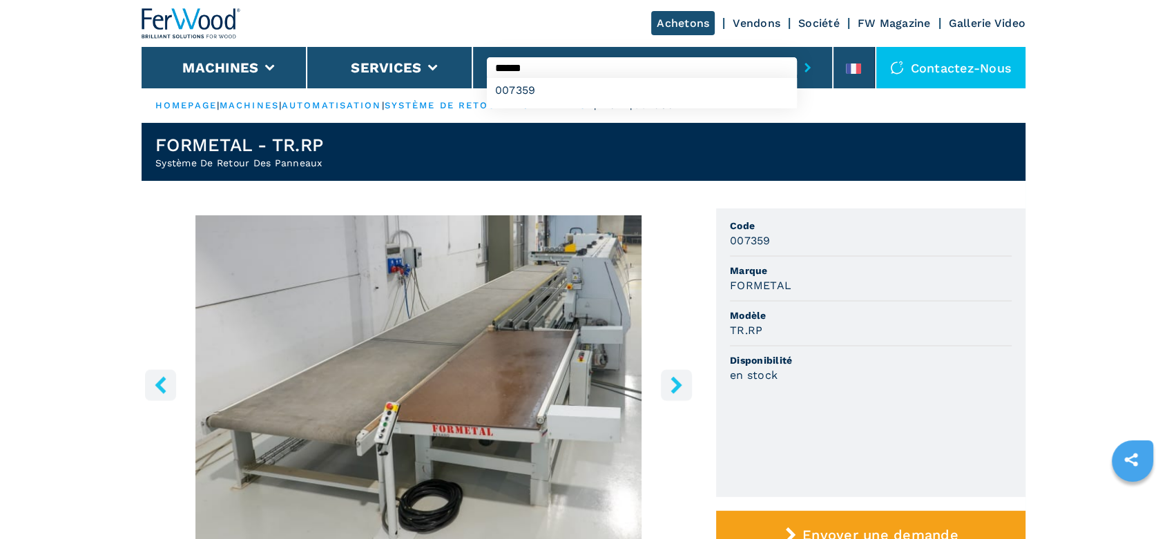
click at [541, 67] on input "******" at bounding box center [642, 67] width 310 height 21
click at [530, 86] on div "008184" at bounding box center [642, 90] width 310 height 25
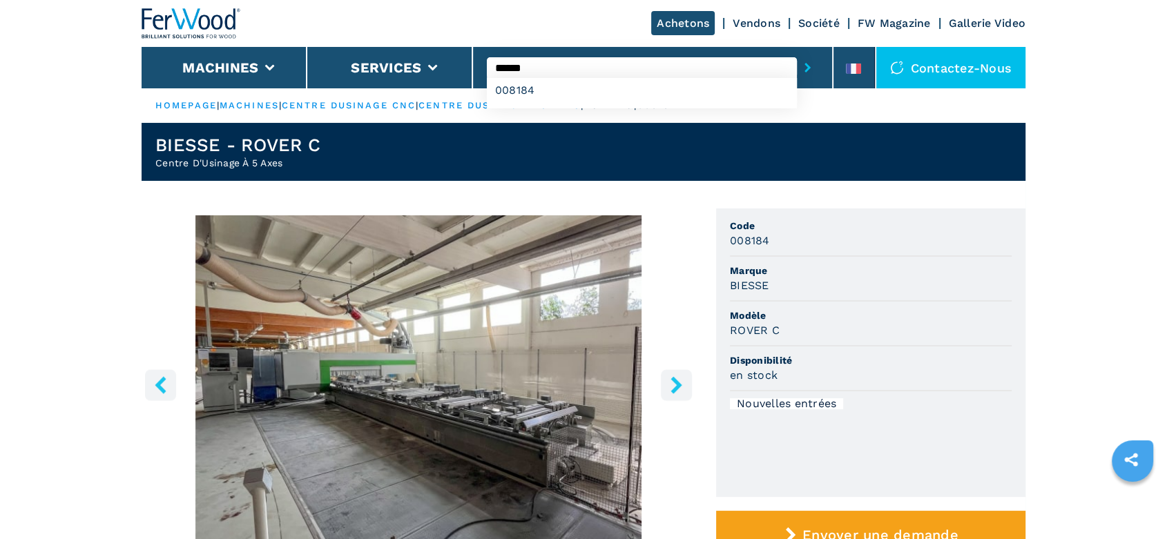
click at [506, 69] on input "******" at bounding box center [642, 67] width 310 height 21
type input "******"
click at [521, 91] on div "004636" at bounding box center [642, 90] width 310 height 25
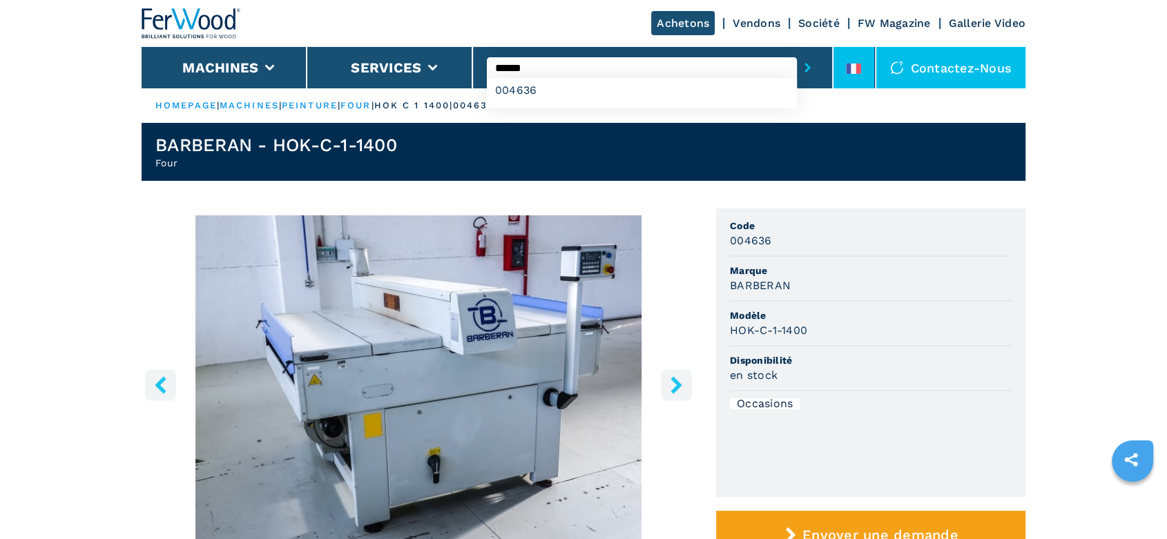
click at [844, 55] on li at bounding box center [853, 67] width 41 height 41
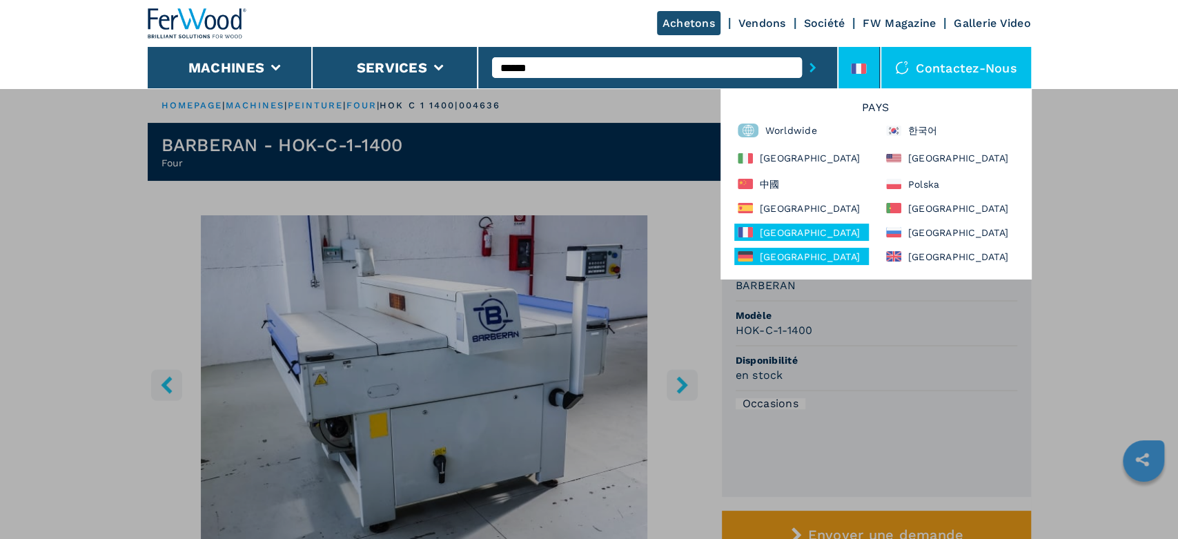
click at [786, 256] on div "Deutschland" at bounding box center [802, 256] width 135 height 17
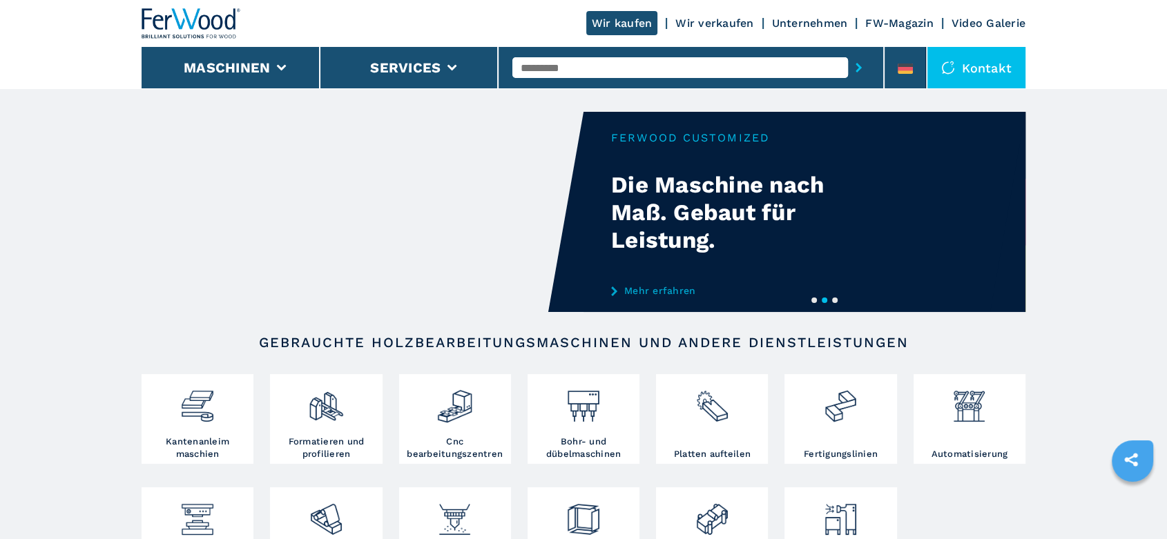
click at [552, 71] on input "text" at bounding box center [680, 67] width 336 height 21
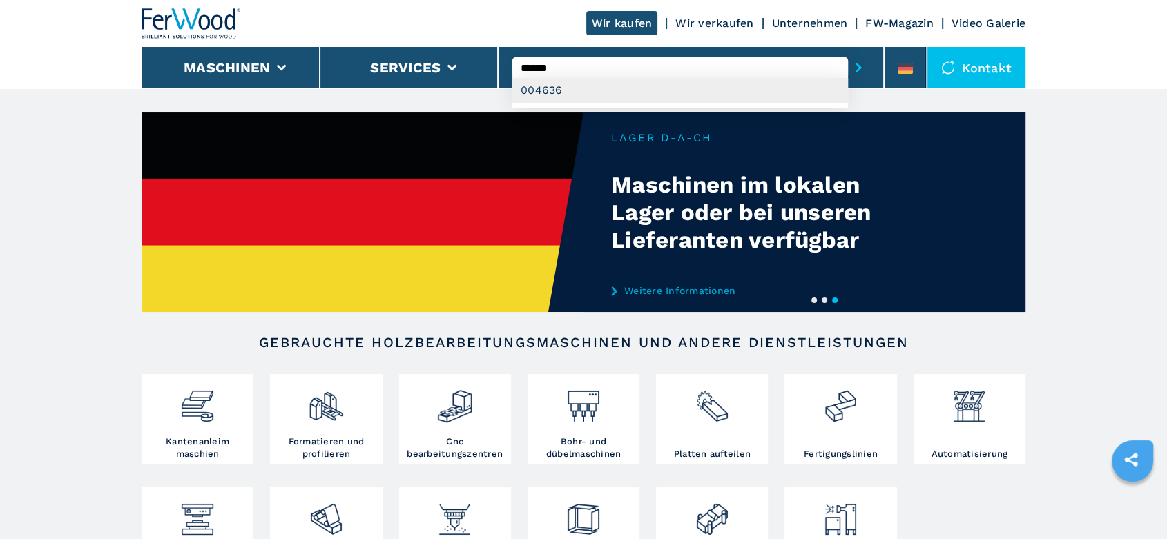
type input "******"
click at [552, 93] on div "004636" at bounding box center [680, 90] width 336 height 25
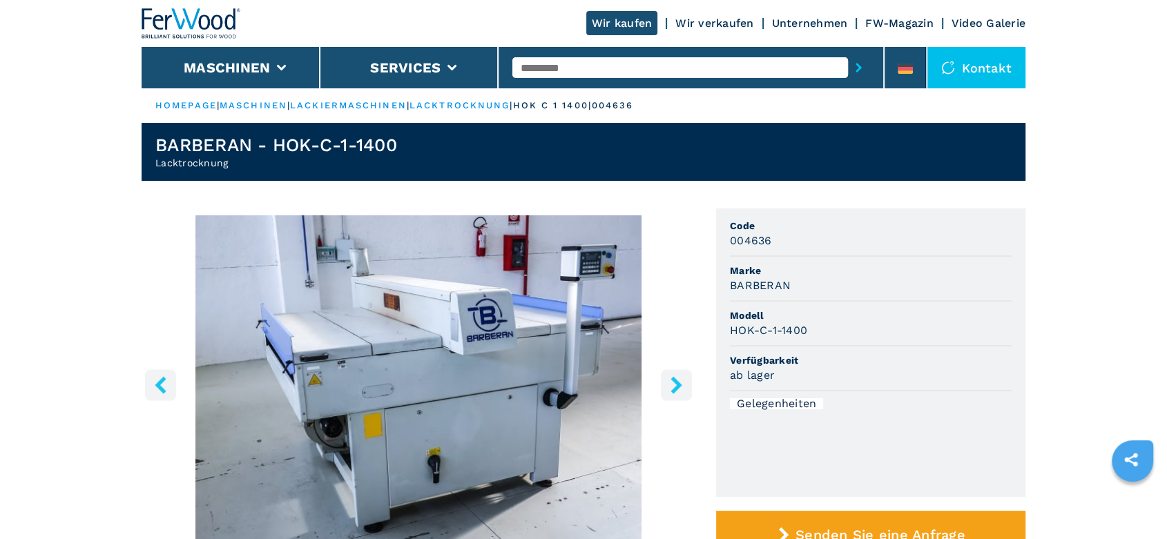
scroll to position [307, 0]
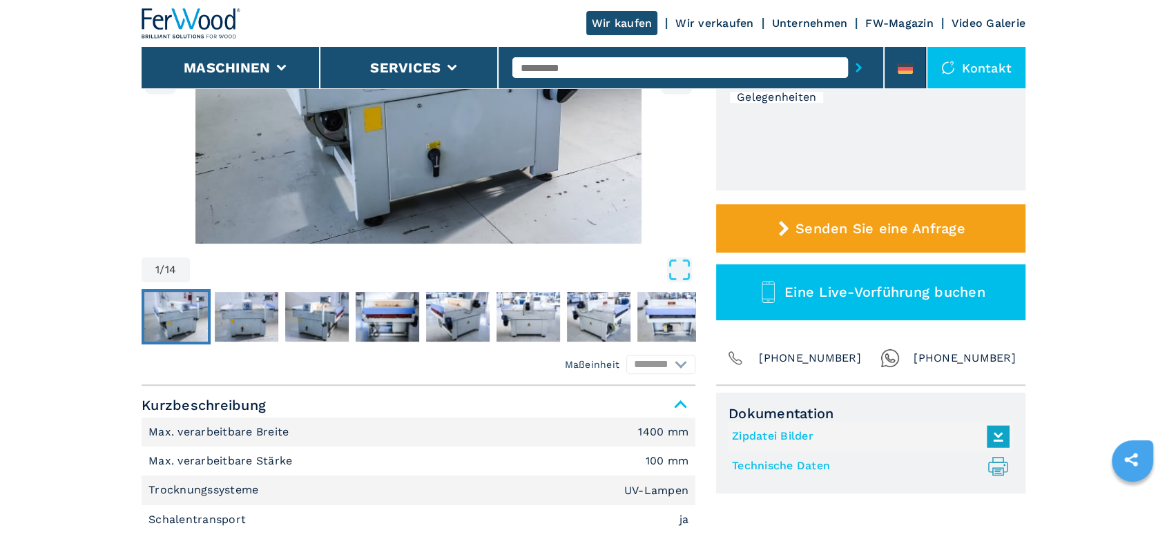
click at [827, 465] on link "Technische Daten .prefix__st0{stroke-linecap:round;stroke-linejoin:round}.prefi…" at bounding box center [867, 466] width 271 height 23
click at [530, 66] on input "text" at bounding box center [680, 67] width 336 height 21
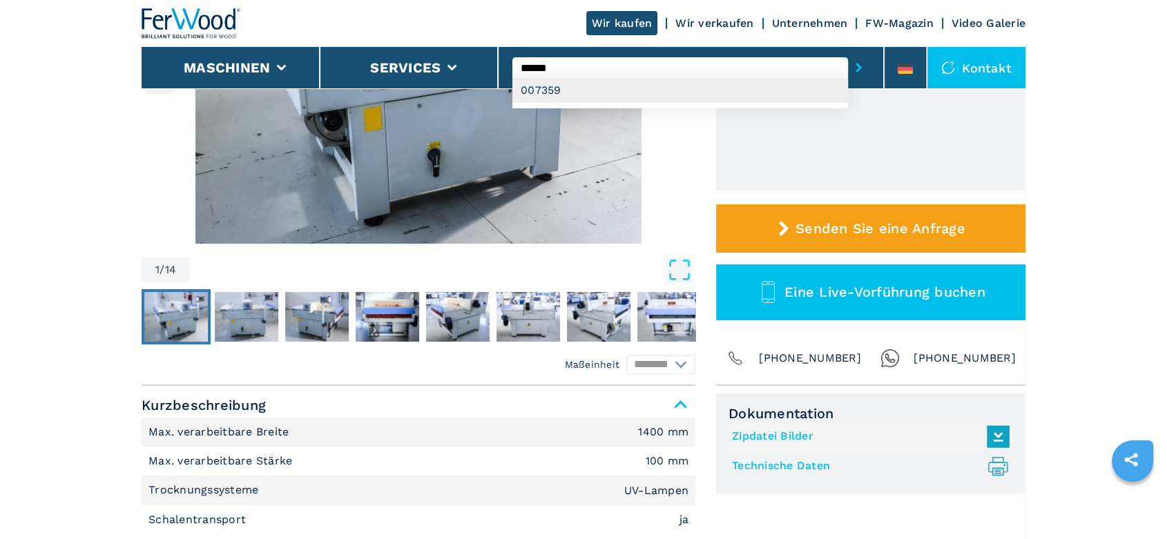
click at [541, 84] on div "007359" at bounding box center [680, 90] width 336 height 25
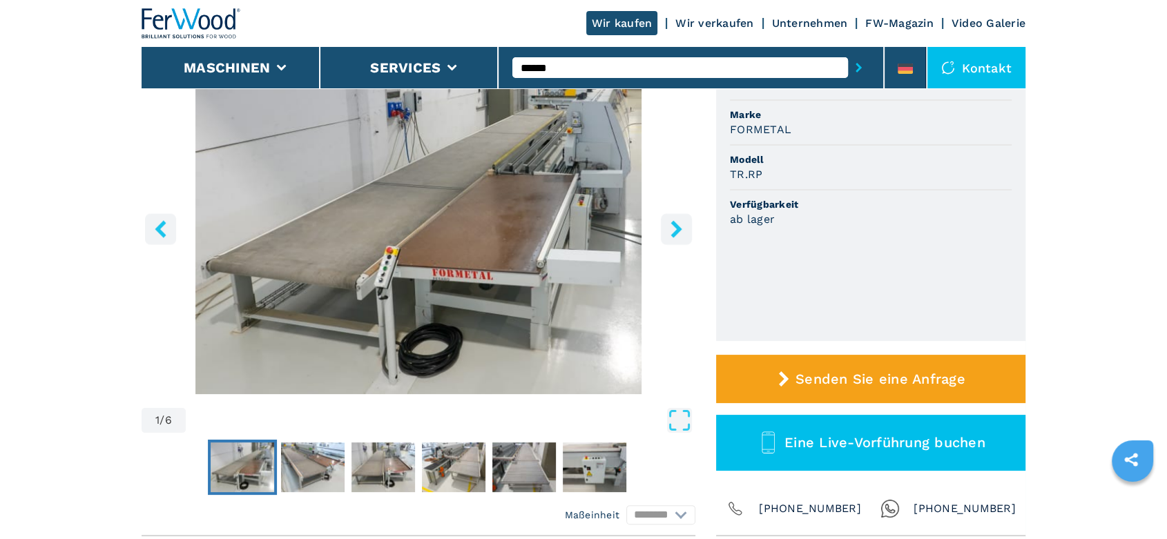
scroll to position [307, 0]
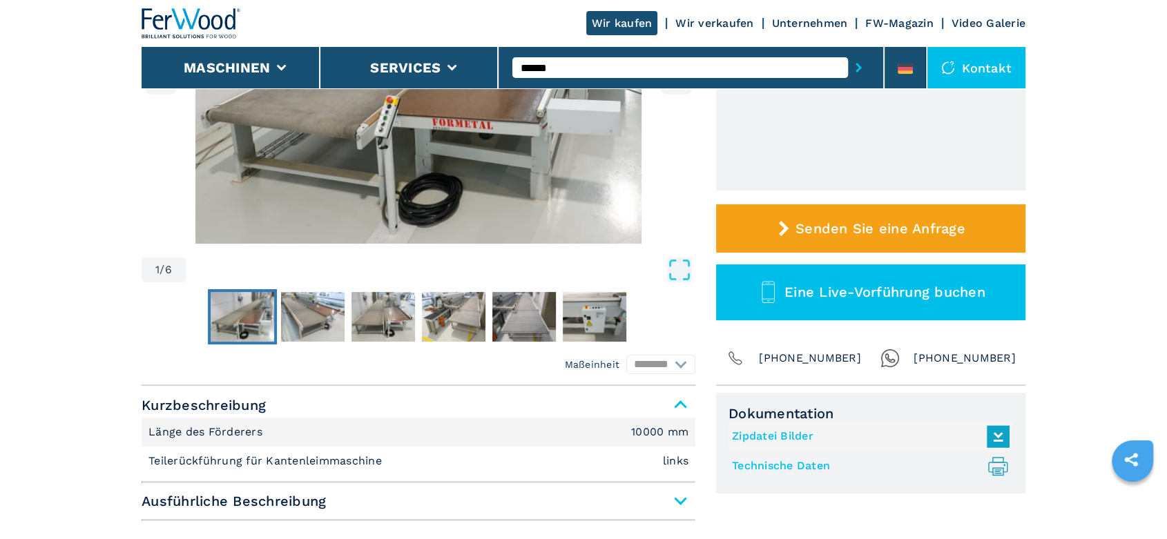
click at [799, 468] on link "Technische Daten .prefix__st0{stroke-linecap:round;stroke-linejoin:round}.prefi…" at bounding box center [867, 466] width 271 height 23
click at [534, 66] on input "******" at bounding box center [680, 67] width 336 height 21
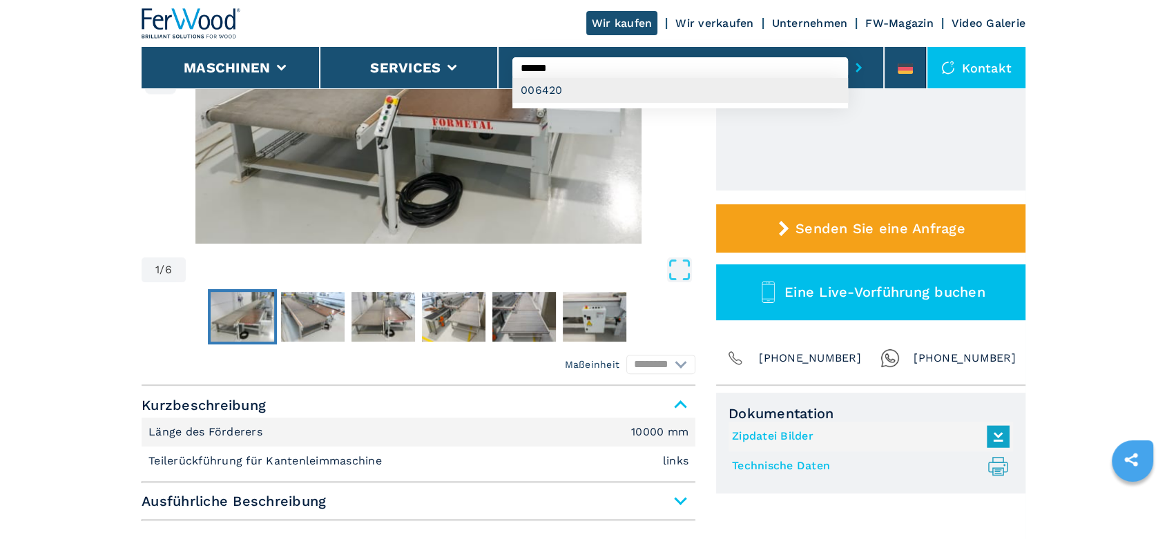
type input "******"
click at [552, 86] on div "006420" at bounding box center [680, 90] width 336 height 25
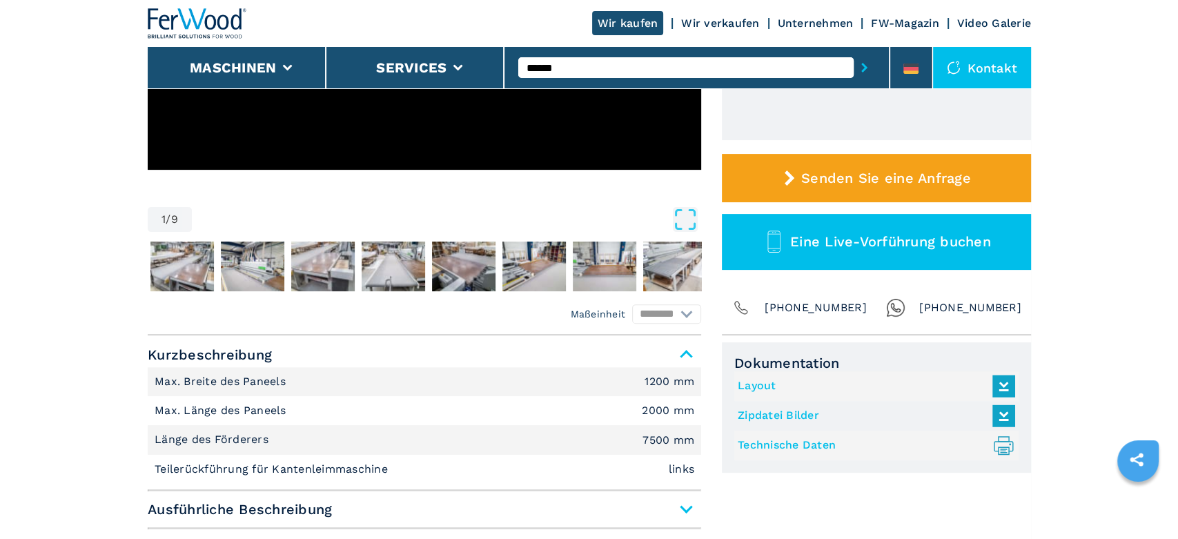
scroll to position [383, 0]
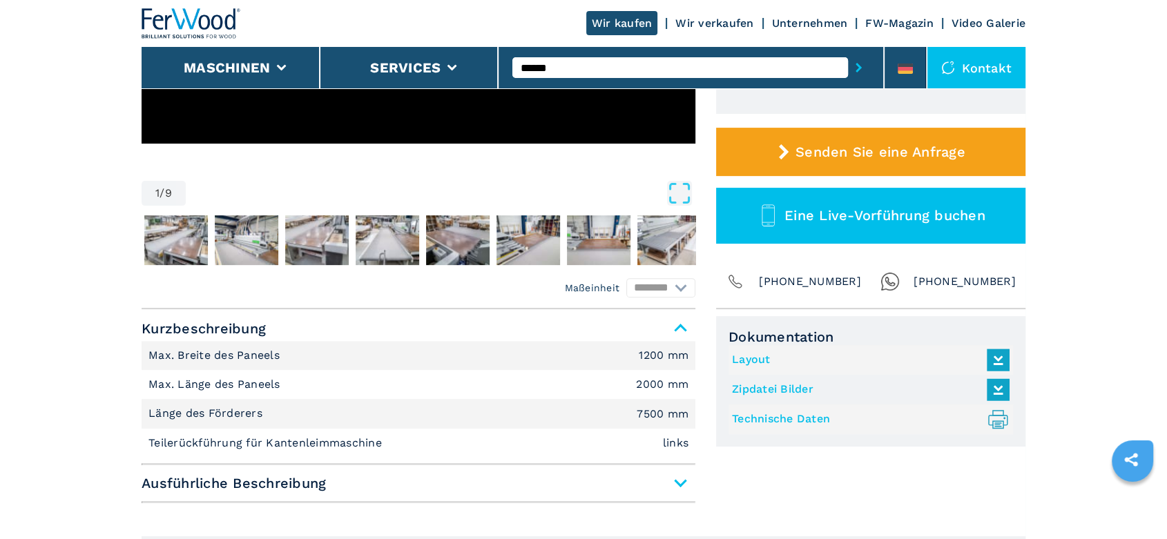
click at [779, 418] on link "Technische Daten .prefix__st0{stroke-linecap:round;stroke-linejoin:round}.prefi…" at bounding box center [867, 419] width 271 height 23
drag, startPoint x: 911, startPoint y: 52, endPoint x: 906, endPoint y: 64, distance: 12.3
click at [909, 54] on li at bounding box center [904, 67] width 41 height 41
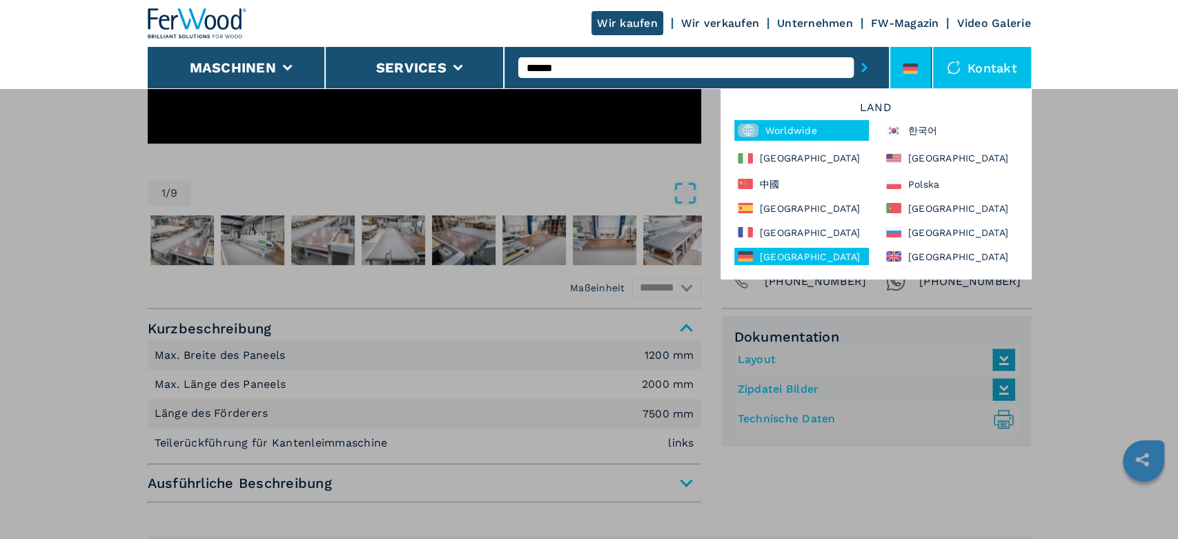
click at [795, 135] on div "Worldwide" at bounding box center [802, 130] width 135 height 21
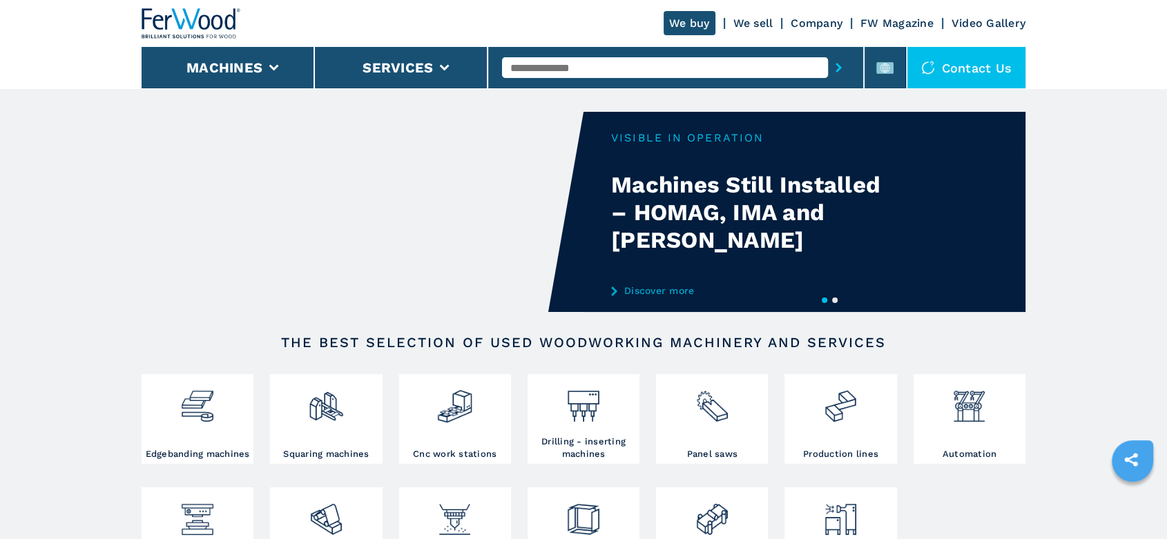
click at [541, 69] on input "text" at bounding box center [664, 67] width 325 height 21
type input "******"
click at [828, 52] on button "submit-button" at bounding box center [838, 68] width 21 height 32
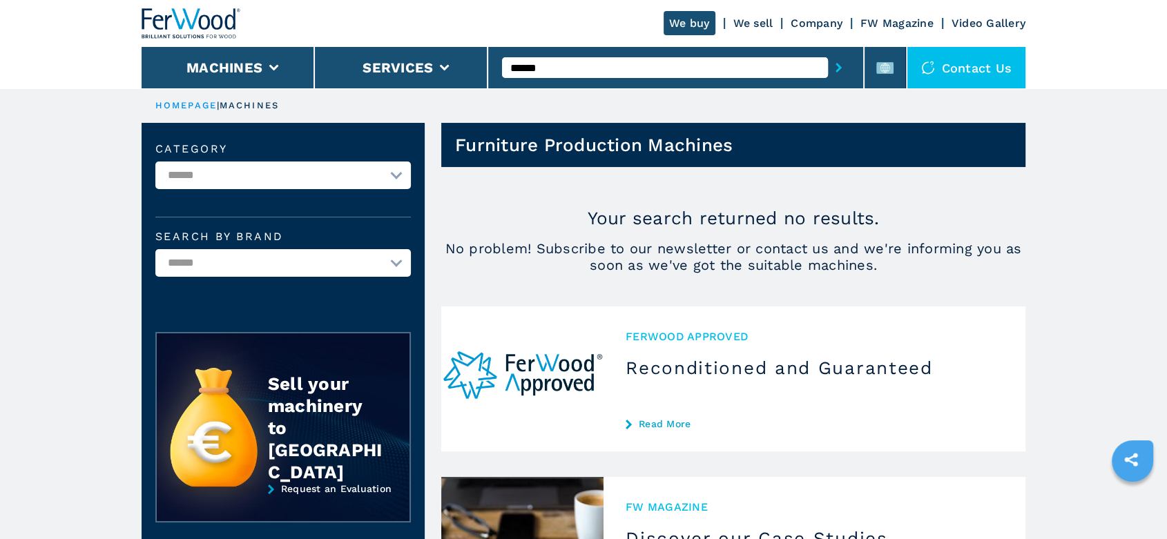
click at [392, 170] on select "**********" at bounding box center [282, 176] width 255 height 28
select select "**********"
click at [155, 162] on select "**********" at bounding box center [282, 176] width 255 height 28
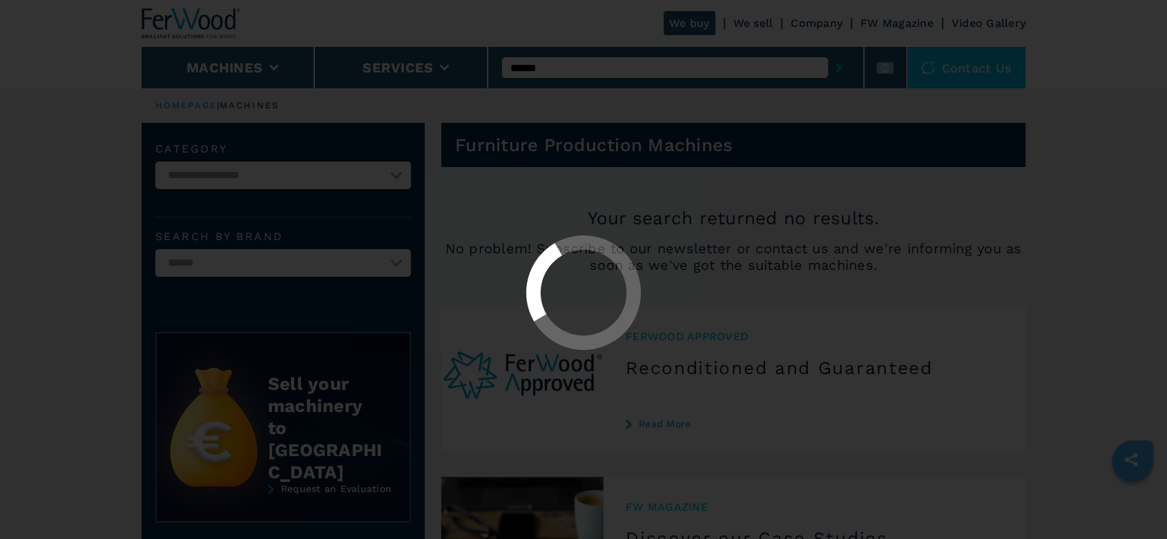
select select "**********"
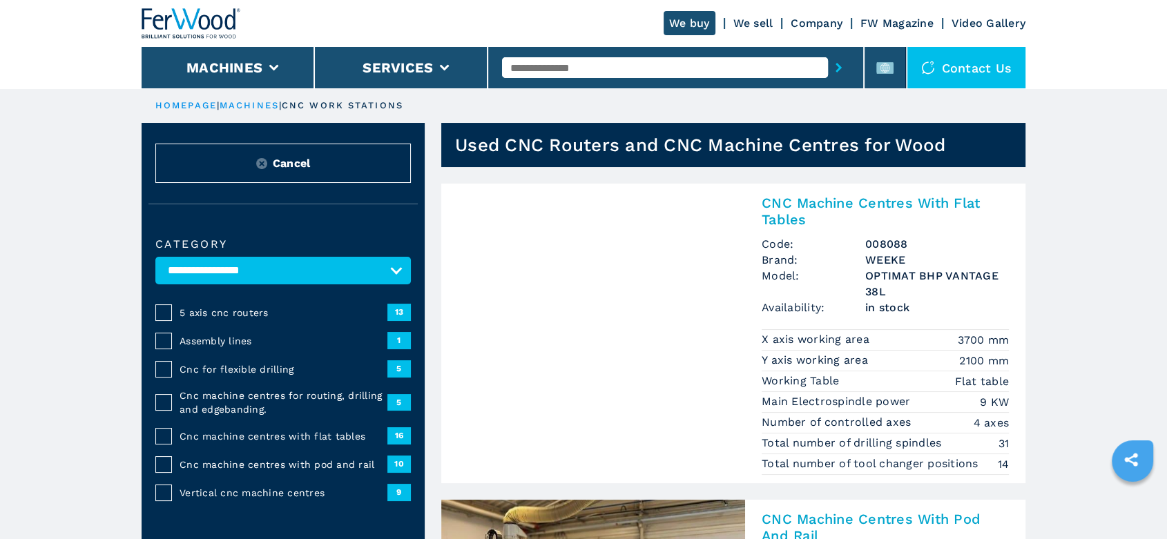
click at [252, 315] on span "5 axis cnc routers" at bounding box center [283, 313] width 208 height 14
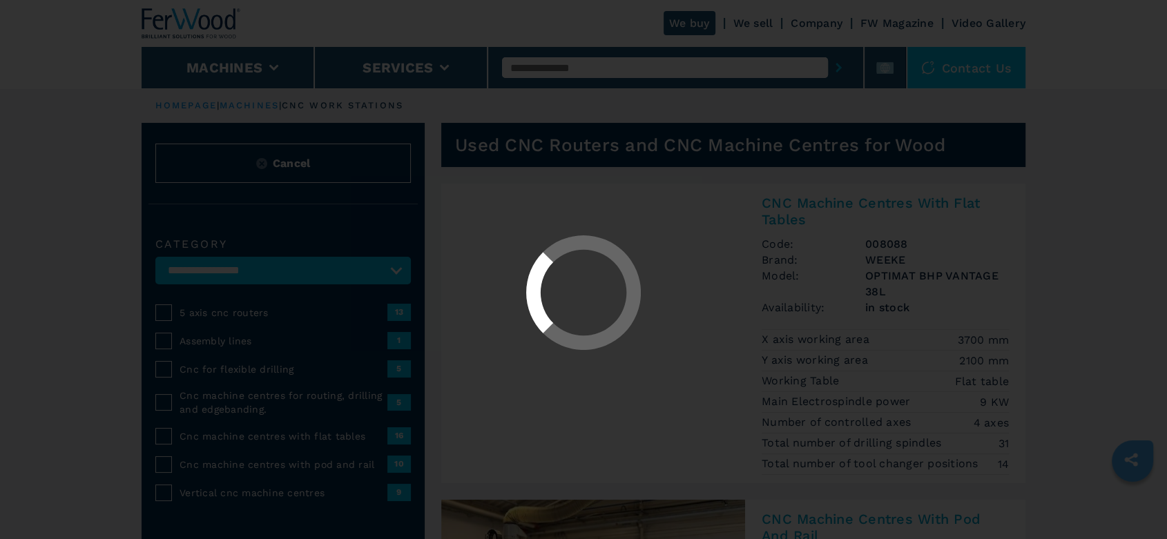
select select "**********"
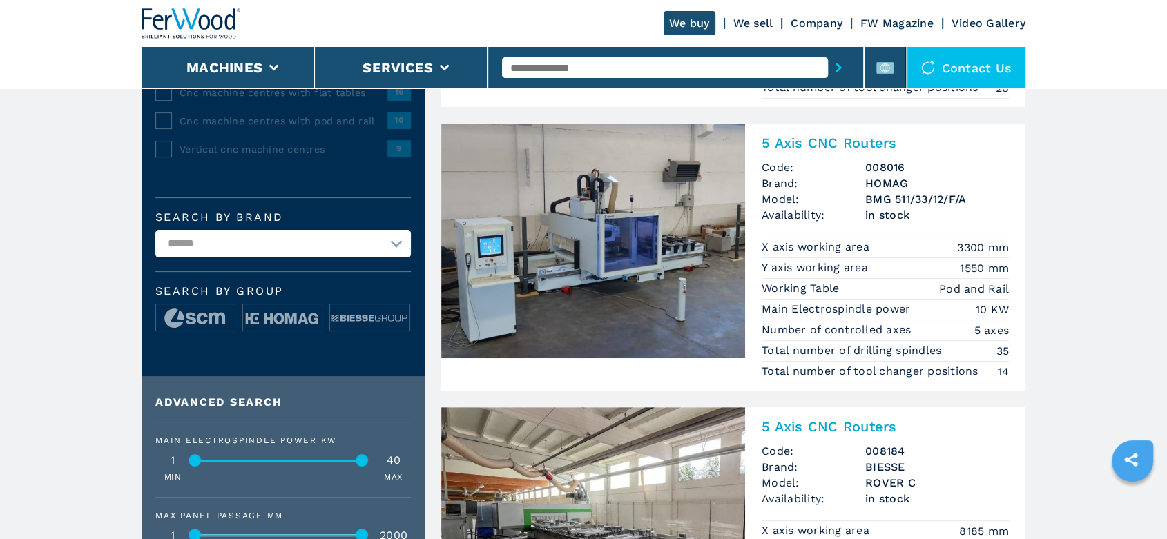
scroll to position [383, 0]
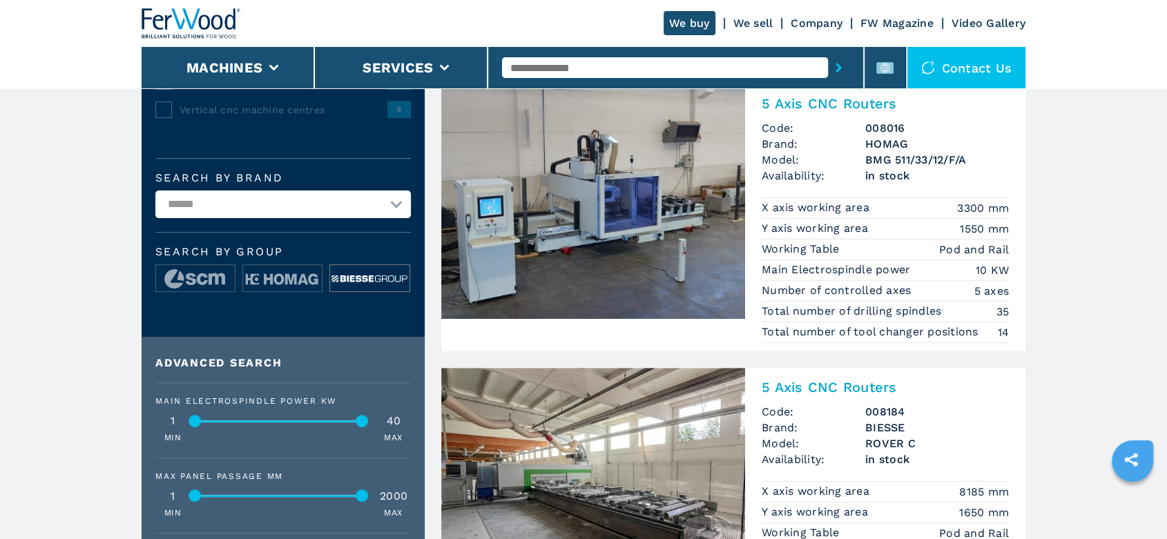
click at [359, 280] on img at bounding box center [369, 279] width 79 height 28
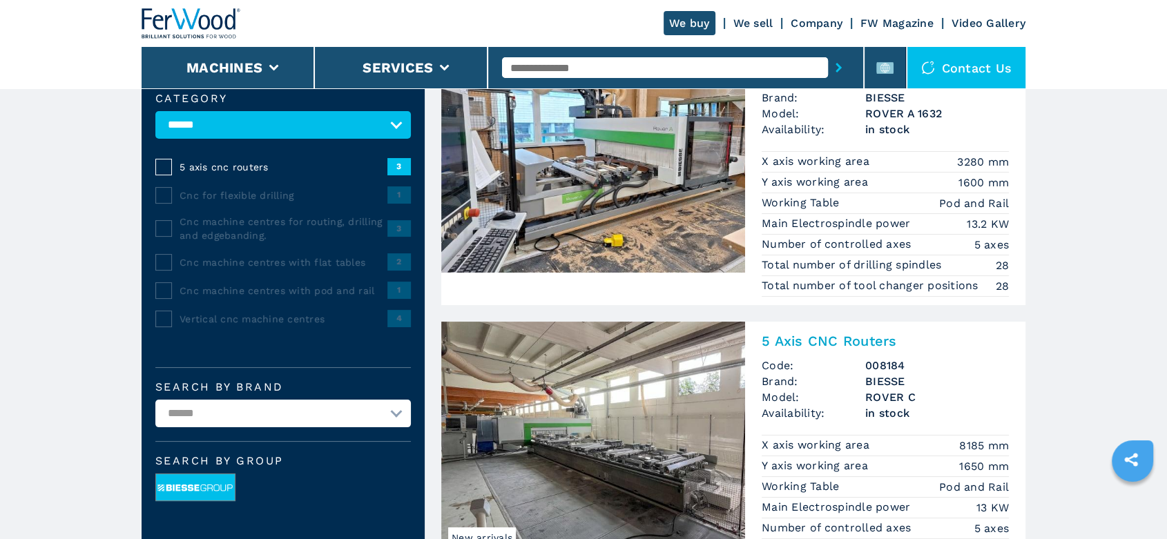
scroll to position [153, 0]
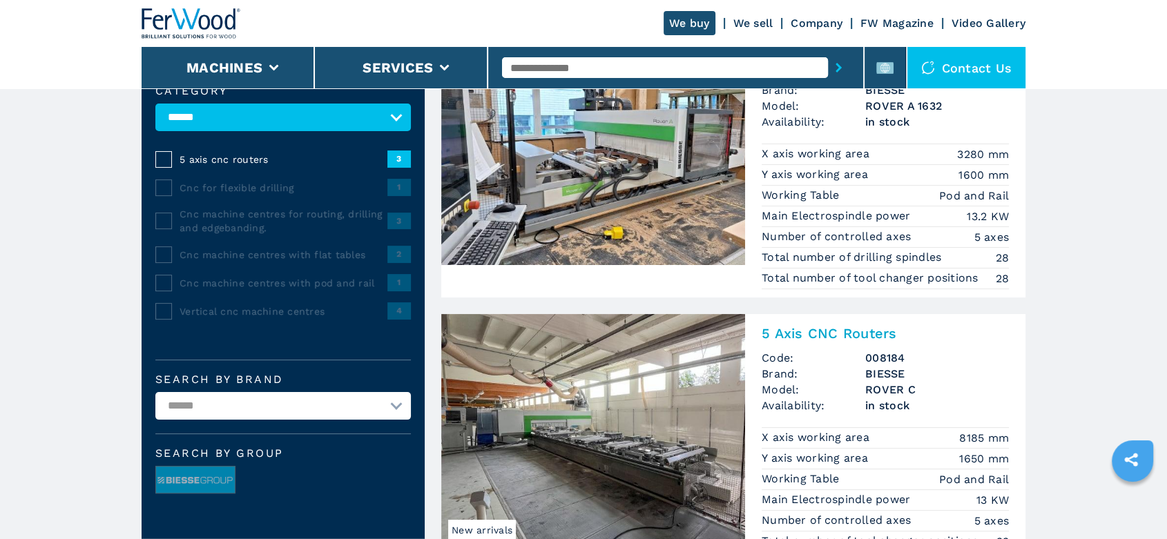
click at [910, 372] on h3 "BIESSE" at bounding box center [937, 374] width 144 height 16
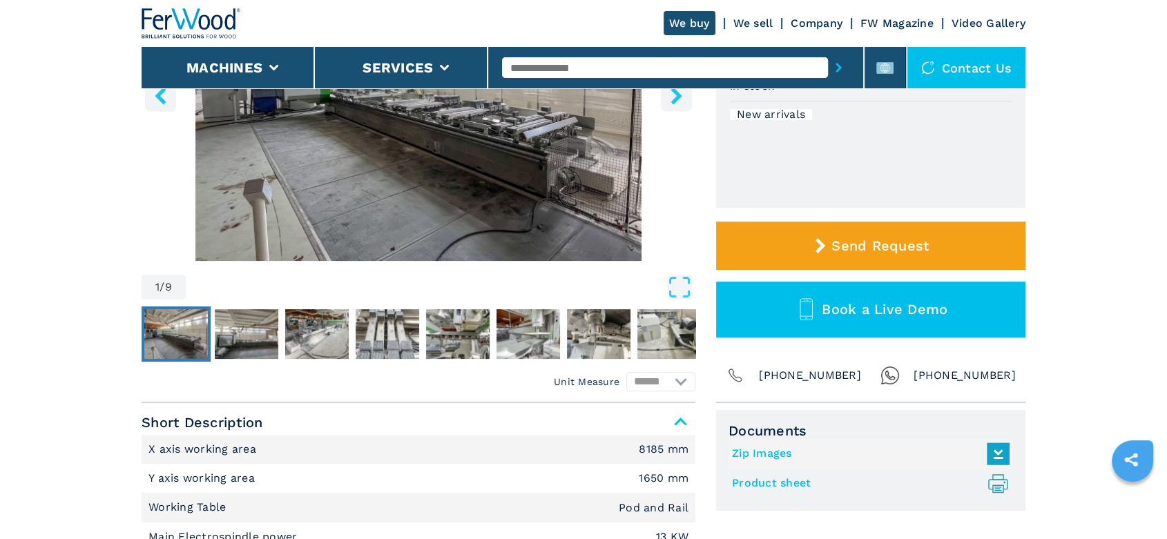
scroll to position [383, 0]
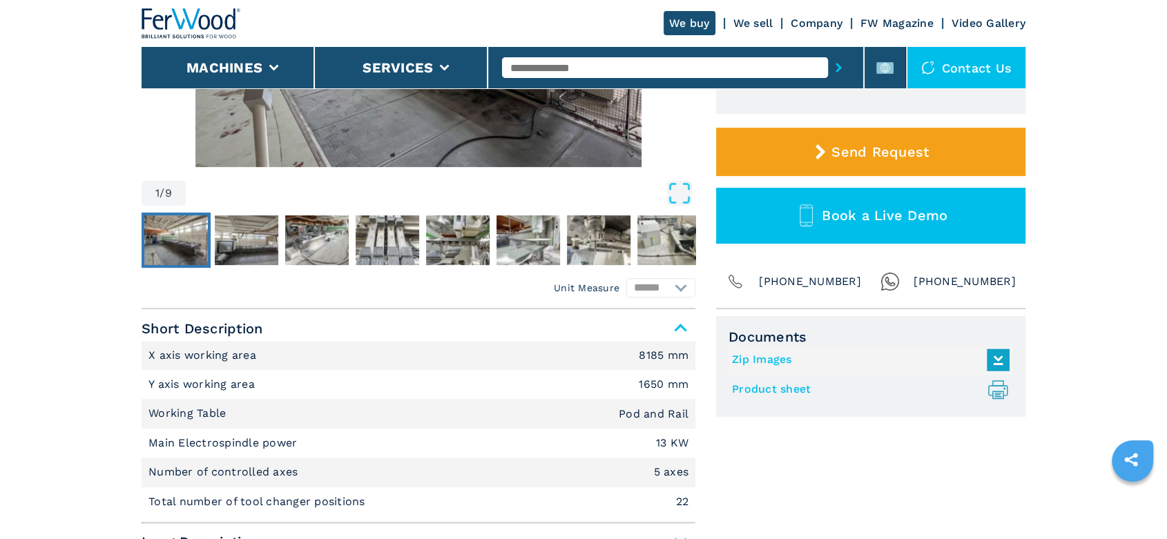
click at [779, 387] on link "Product sheet .prefix__st0{stroke-linecap:round;stroke-linejoin:round}.prefix__…" at bounding box center [867, 389] width 271 height 23
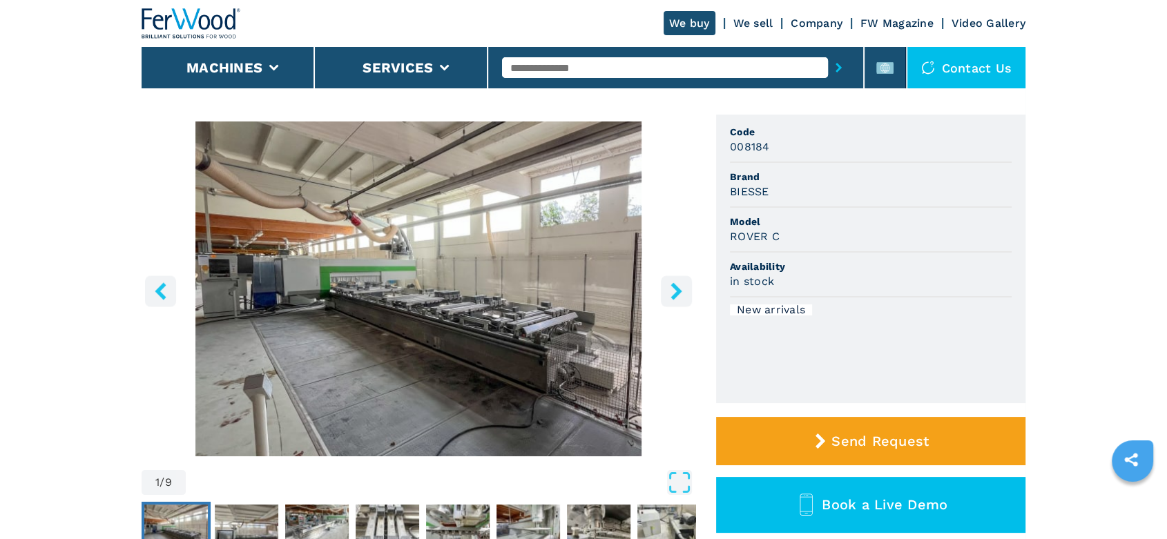
scroll to position [77, 0]
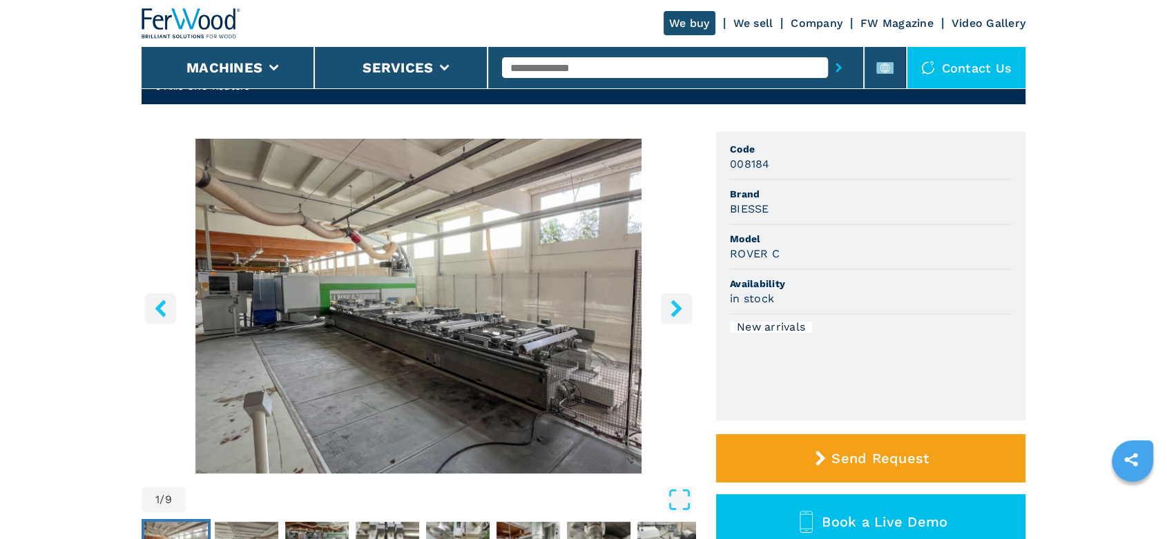
click at [678, 310] on icon "right-button" at bounding box center [675, 308] width 11 height 17
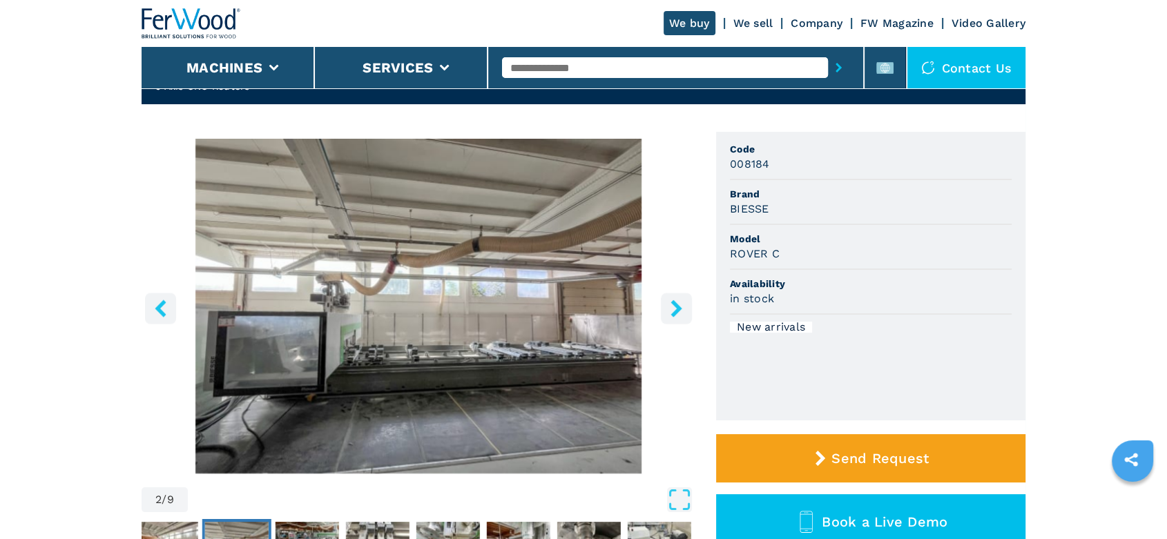
click at [678, 310] on icon "right-button" at bounding box center [675, 308] width 11 height 17
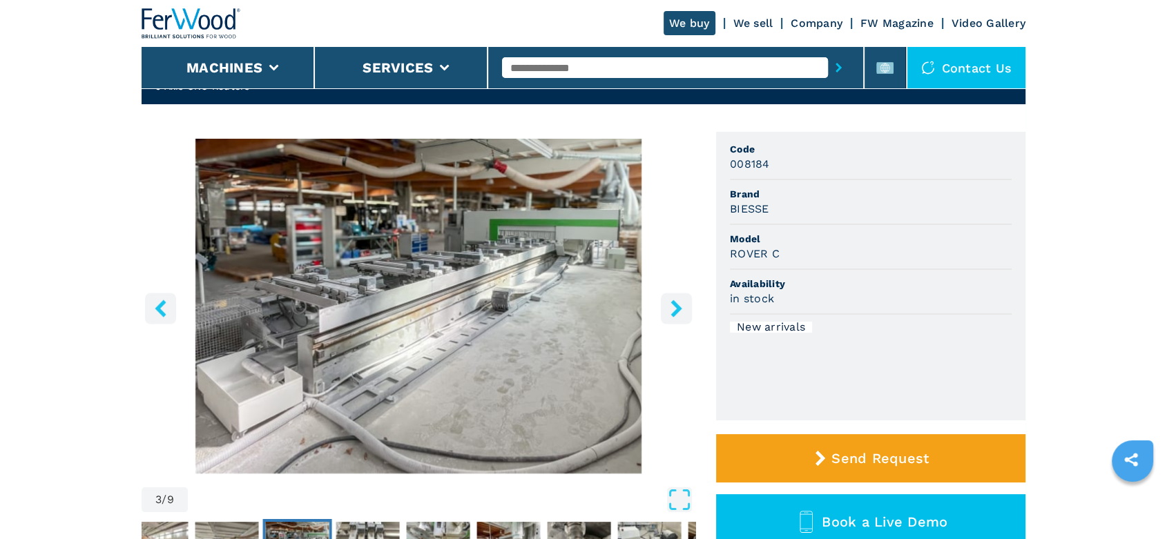
click at [678, 310] on icon "right-button" at bounding box center [675, 308] width 11 height 17
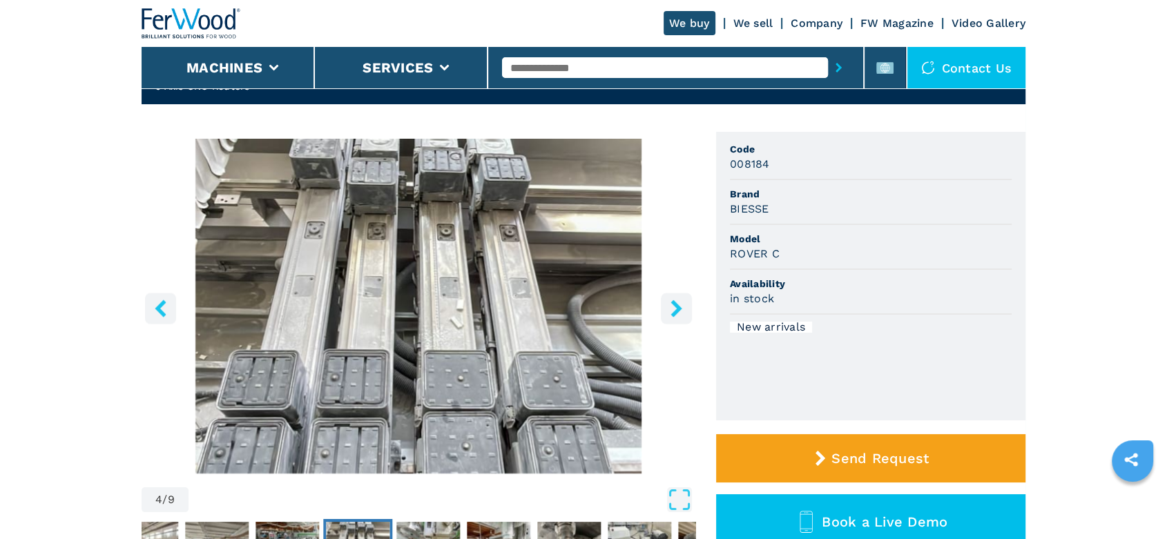
click at [678, 310] on icon "right-button" at bounding box center [675, 308] width 11 height 17
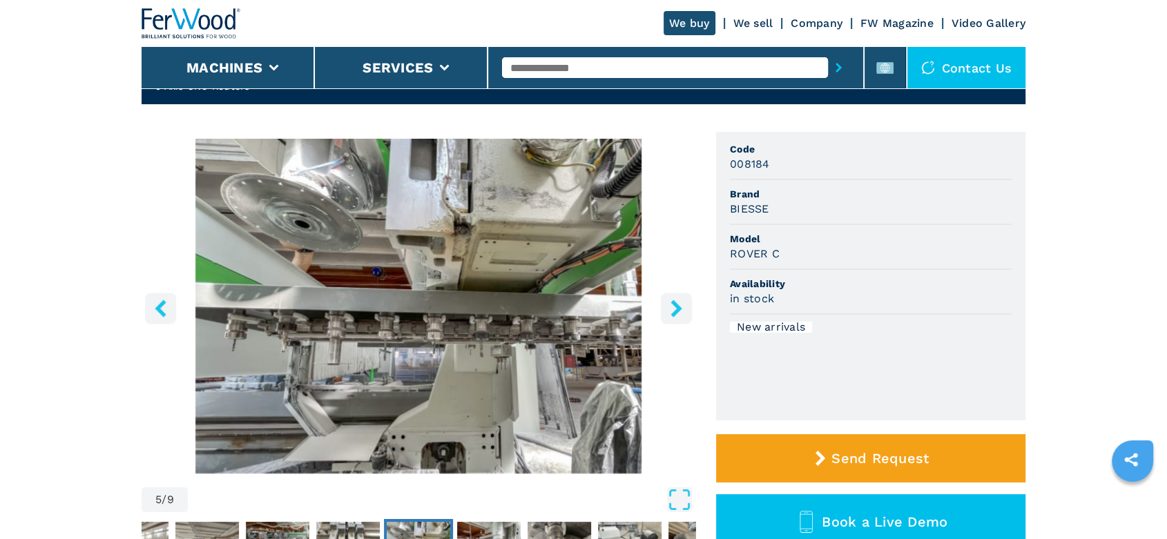
click at [678, 310] on icon "right-button" at bounding box center [675, 308] width 11 height 17
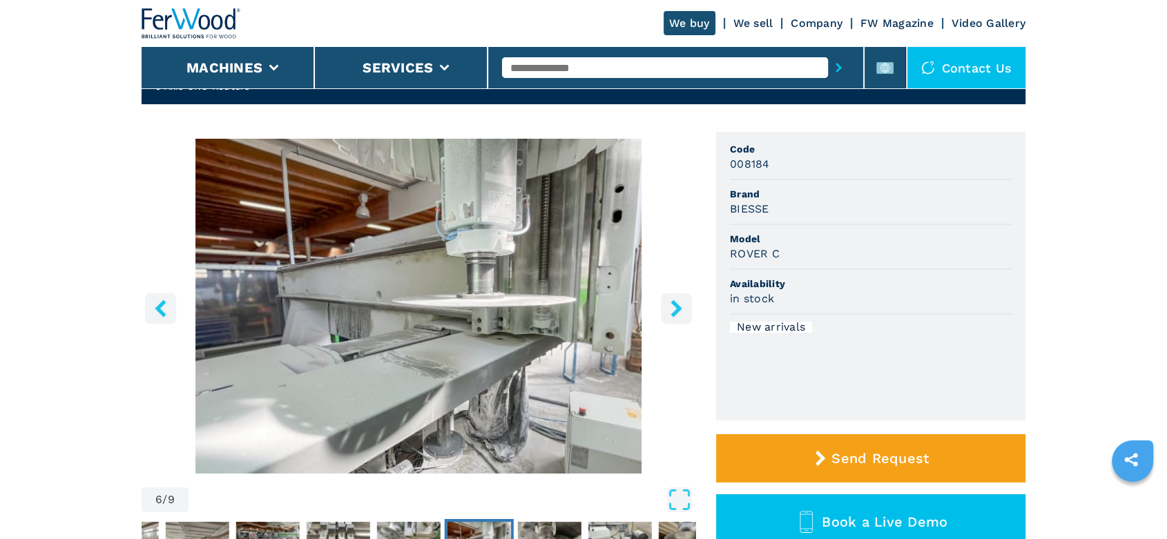
click at [678, 310] on icon "right-button" at bounding box center [675, 308] width 11 height 17
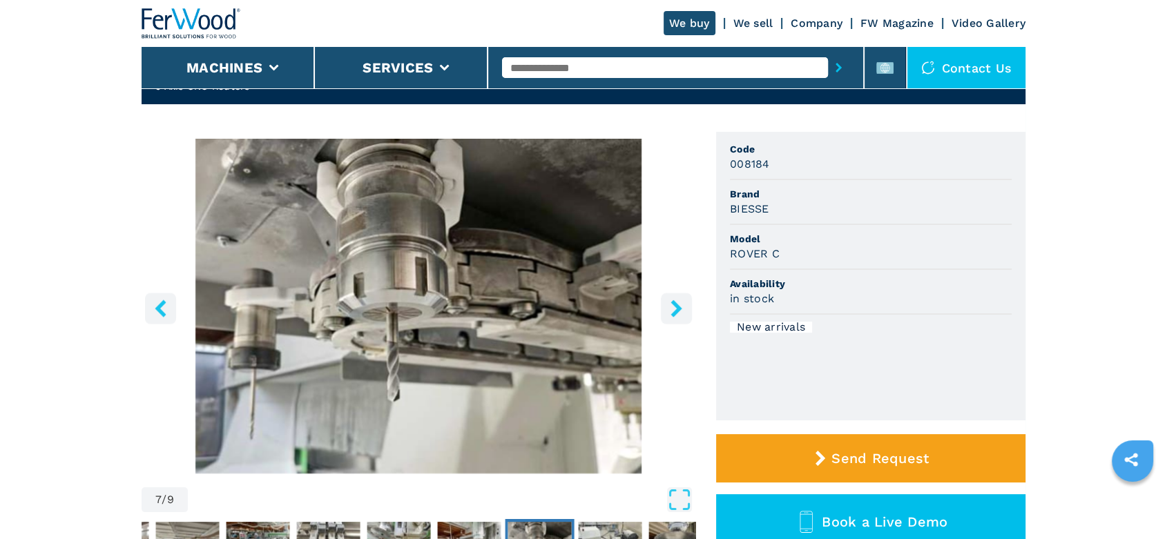
click at [678, 310] on icon "right-button" at bounding box center [675, 308] width 11 height 17
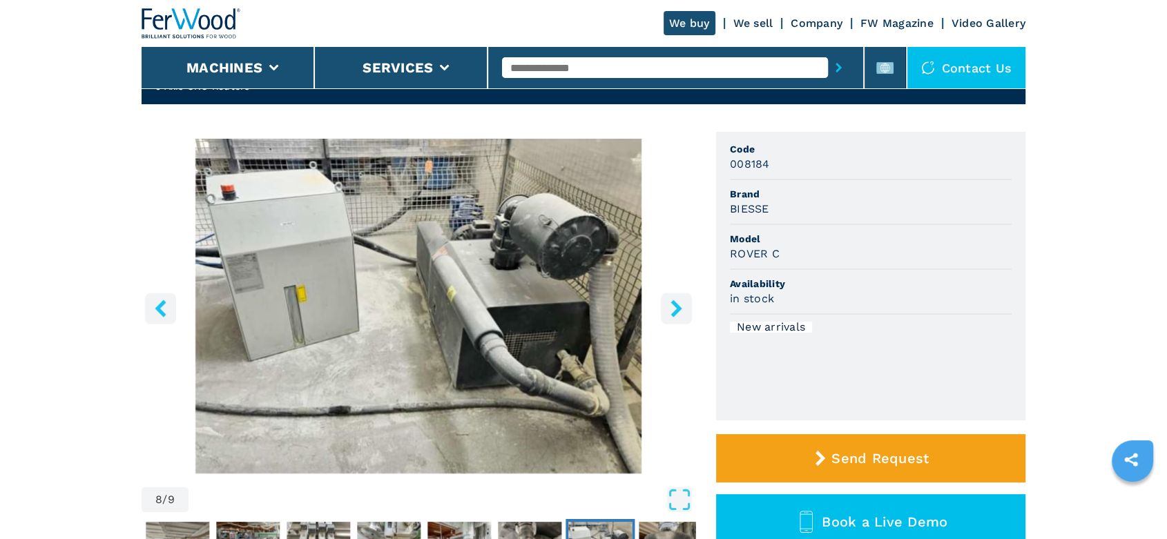
click at [678, 310] on icon "right-button" at bounding box center [675, 308] width 11 height 17
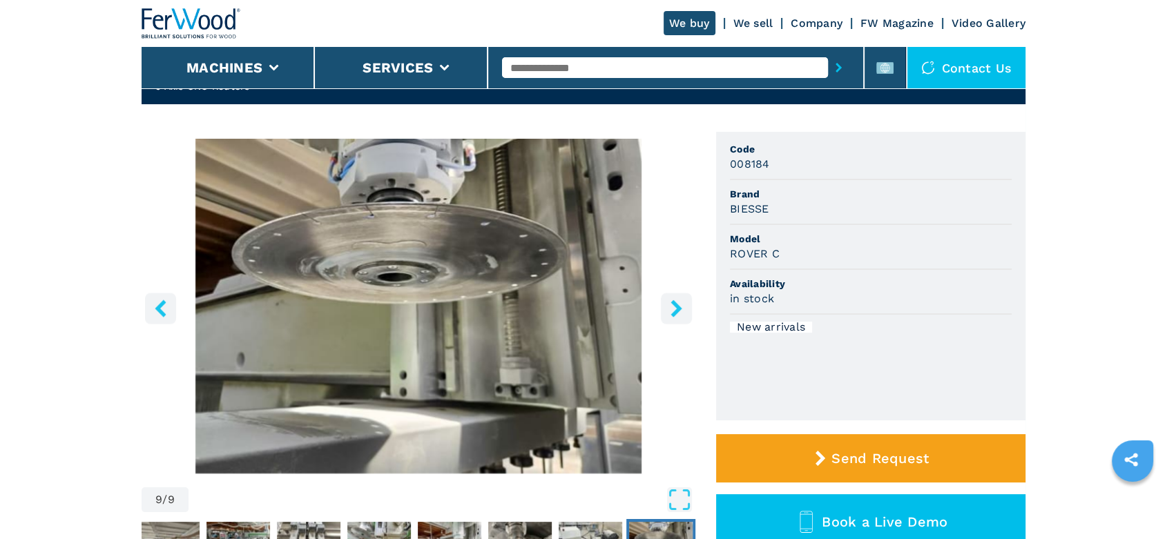
click at [678, 310] on icon "right-button" at bounding box center [675, 308] width 11 height 17
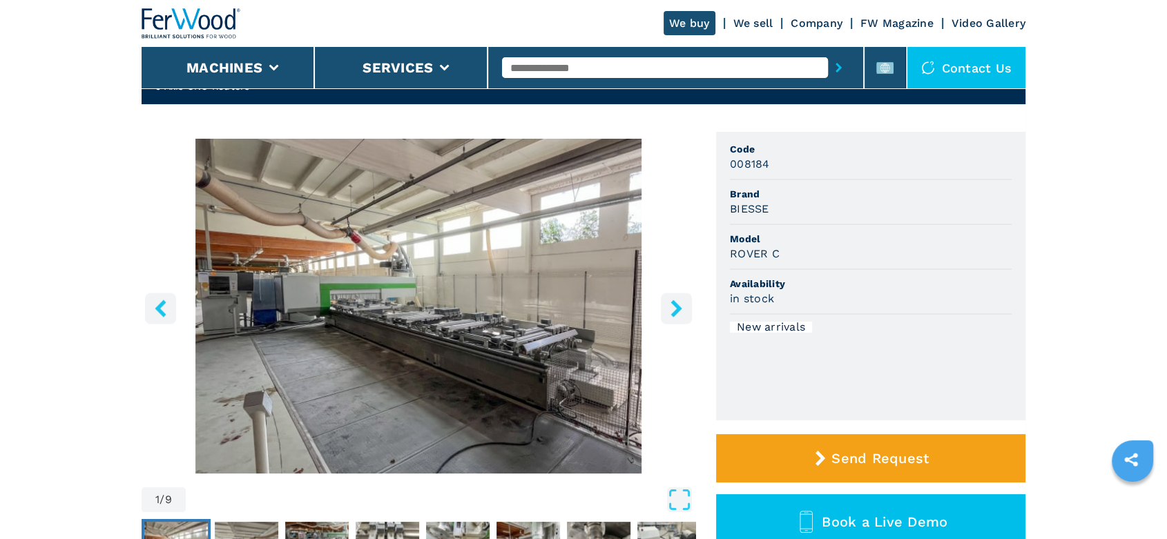
click at [678, 310] on icon "right-button" at bounding box center [675, 308] width 11 height 17
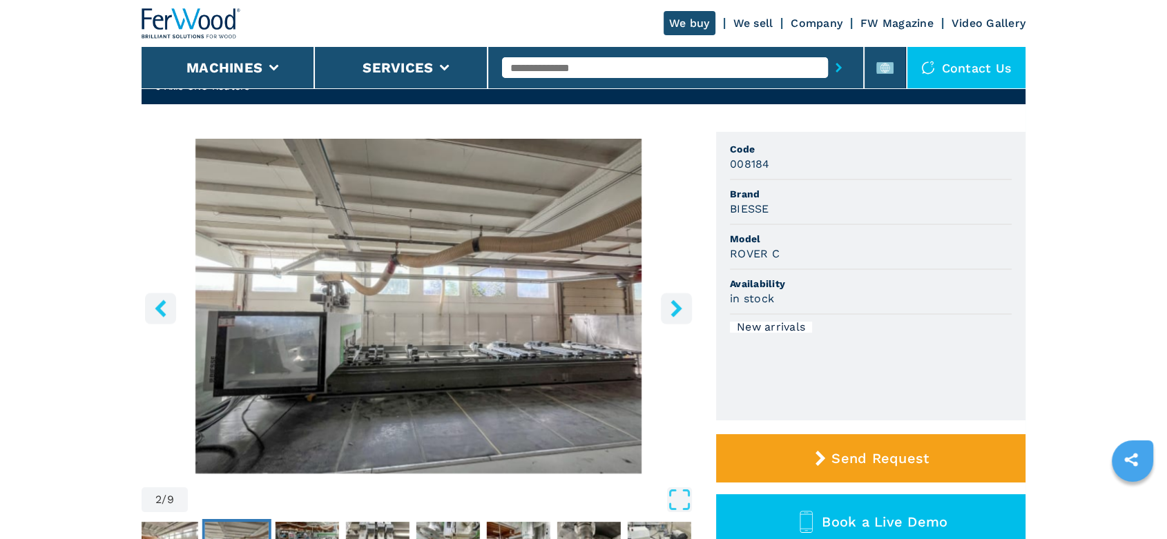
click at [678, 310] on icon "right-button" at bounding box center [675, 308] width 11 height 17
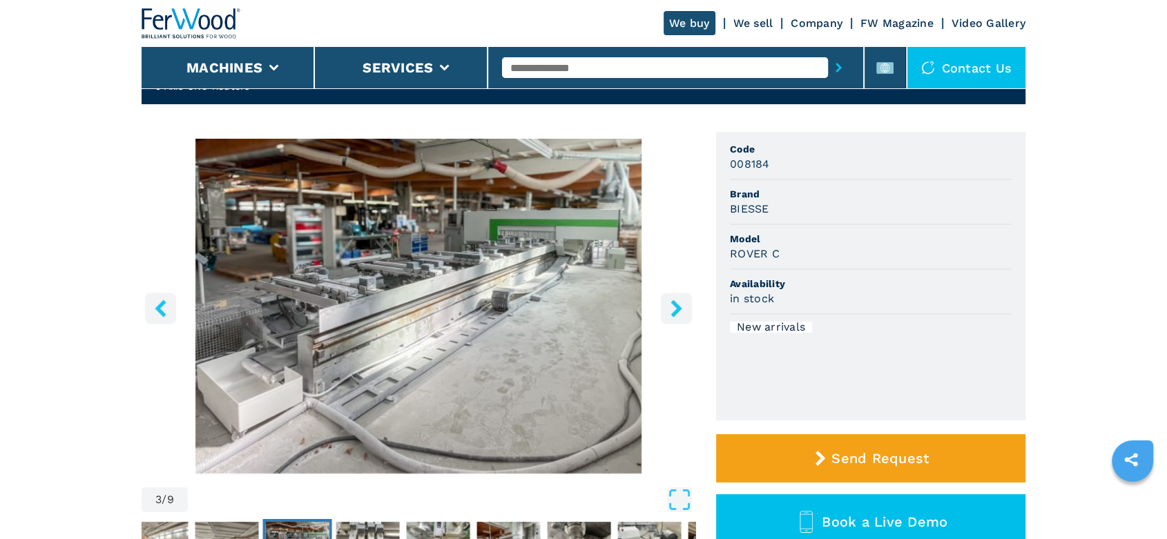
click at [678, 310] on icon "right-button" at bounding box center [675, 308] width 11 height 17
